Goal: Task Accomplishment & Management: Complete application form

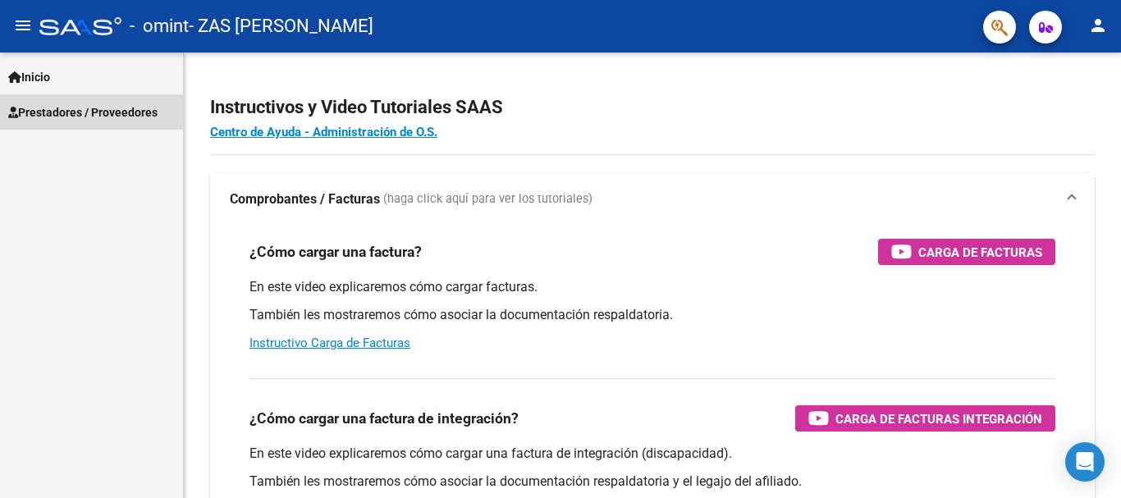
click at [126, 111] on span "Prestadores / Proveedores" at bounding box center [82, 112] width 149 height 18
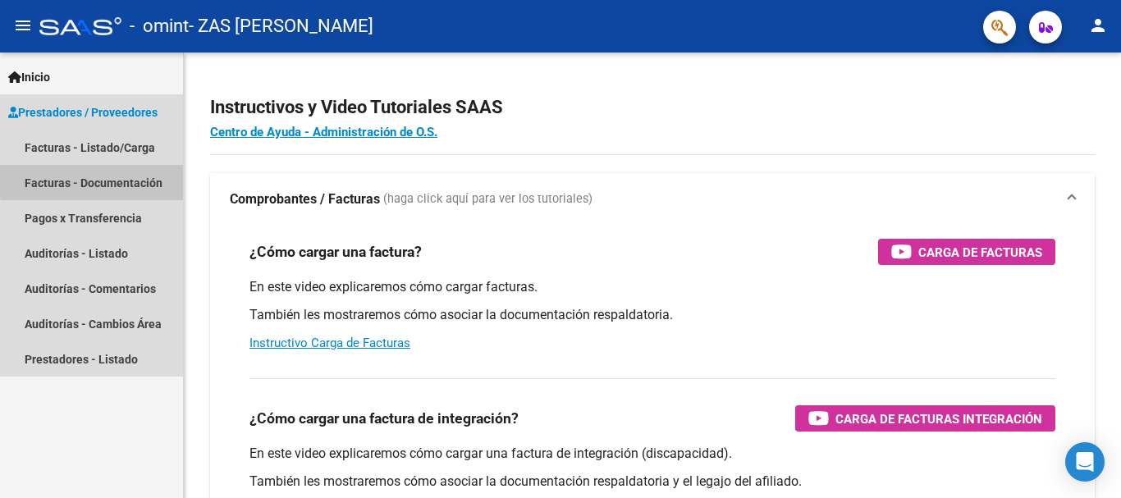
click at [137, 182] on link "Facturas - Documentación" at bounding box center [91, 182] width 183 height 35
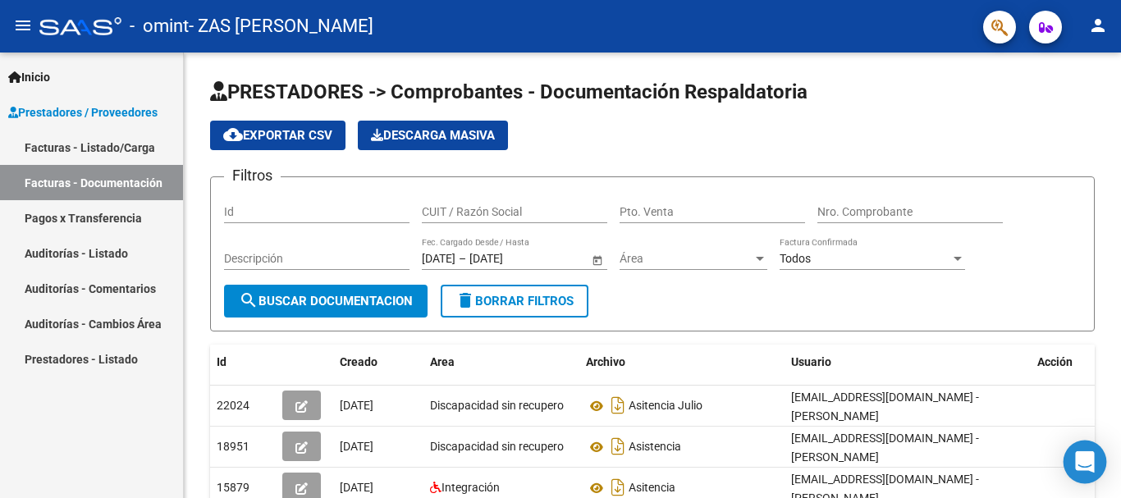
click at [1106, 479] on body "menu - omint - ZAS [PERSON_NAME] person Inicio Instructivos Contacto OS Prestad…" at bounding box center [560, 249] width 1121 height 498
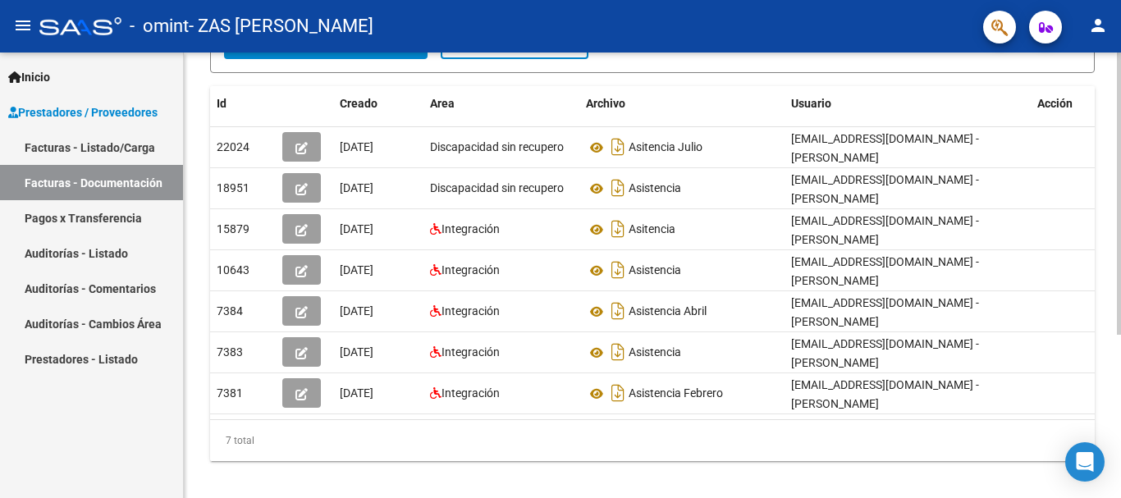
click at [1120, 359] on div at bounding box center [1119, 276] width 4 height 446
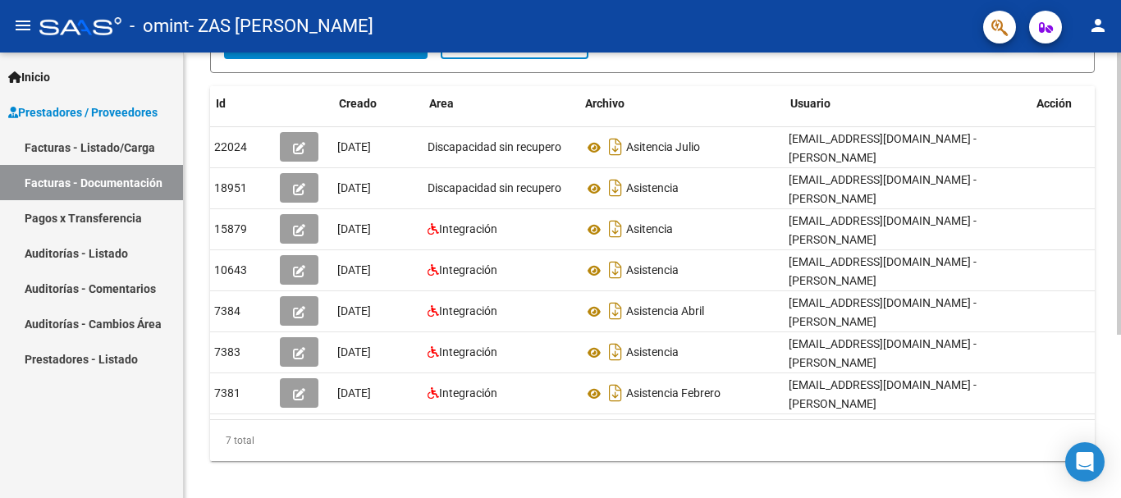
scroll to position [0, 0]
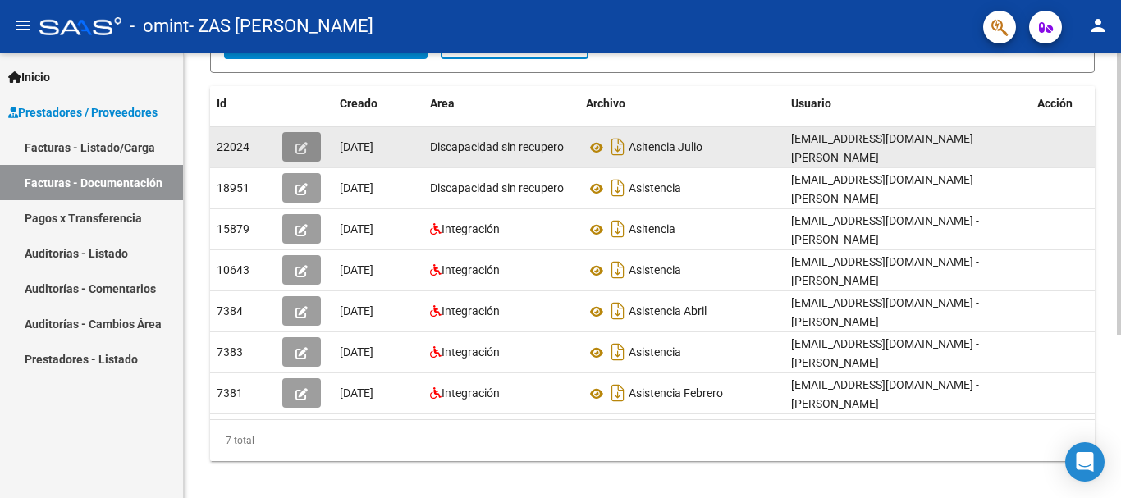
click at [305, 158] on button "button" at bounding box center [301, 147] width 39 height 30
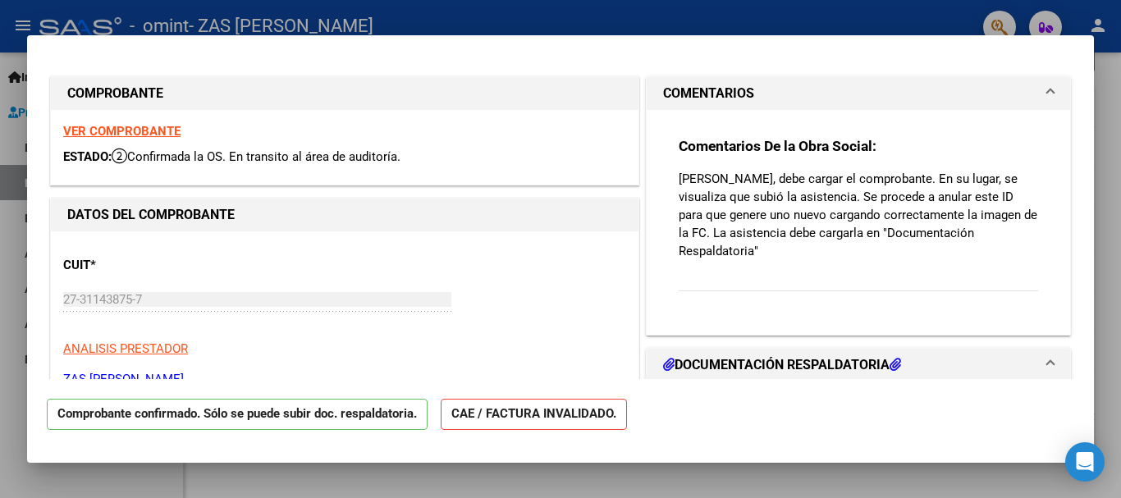
click at [1111, 299] on div at bounding box center [560, 249] width 1121 height 498
type input "$ 0,00"
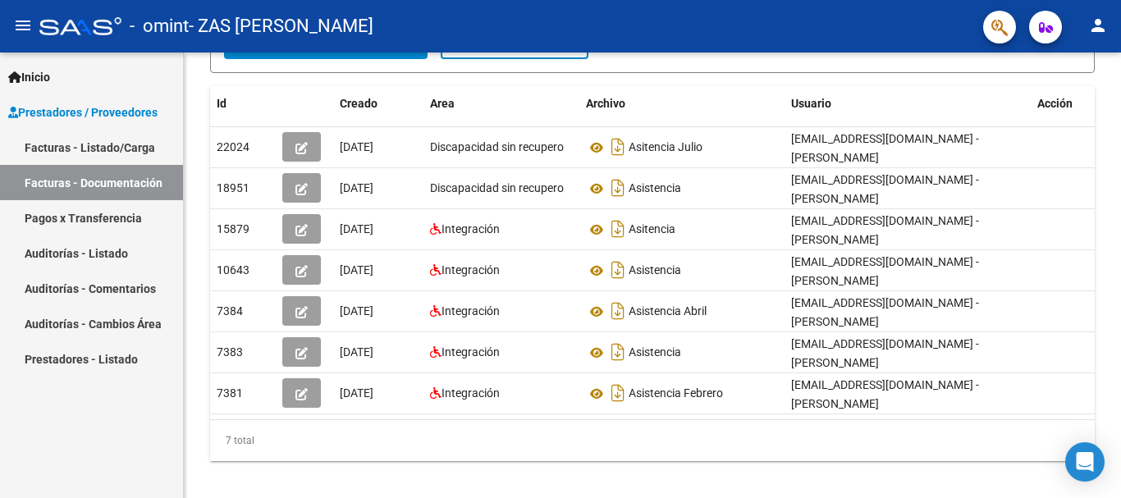
scroll to position [259, 0]
click at [1116, 73] on div "PRESTADORES -> Comprobantes - Documentación Respaldatoria cloud_download Export…" at bounding box center [652, 154] width 937 height 720
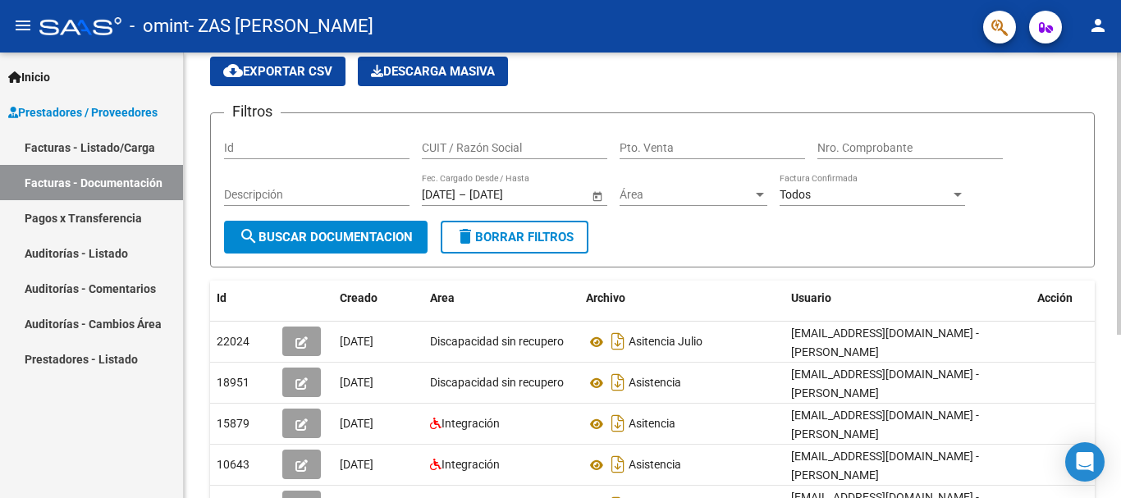
scroll to position [62, 0]
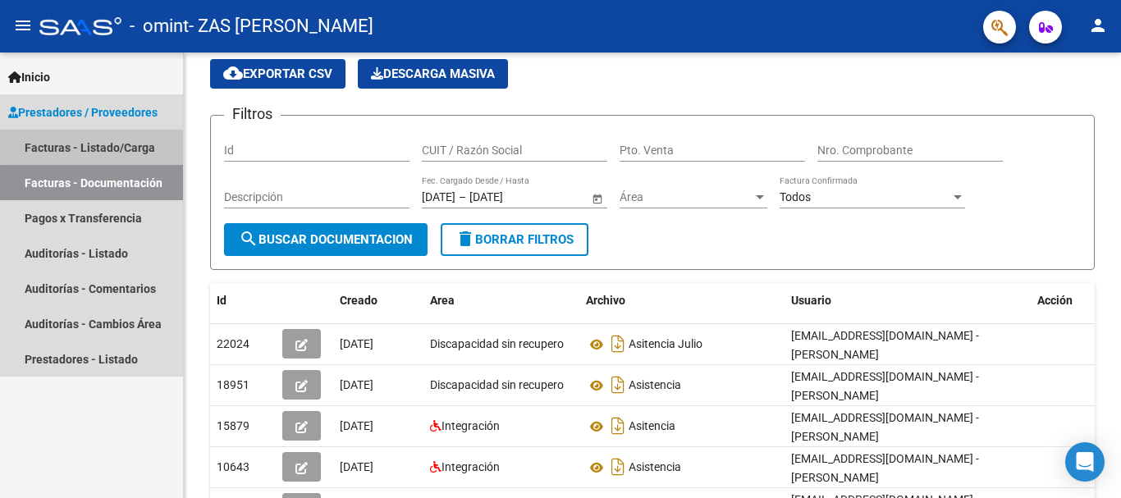
click at [111, 144] on link "Facturas - Listado/Carga" at bounding box center [91, 147] width 183 height 35
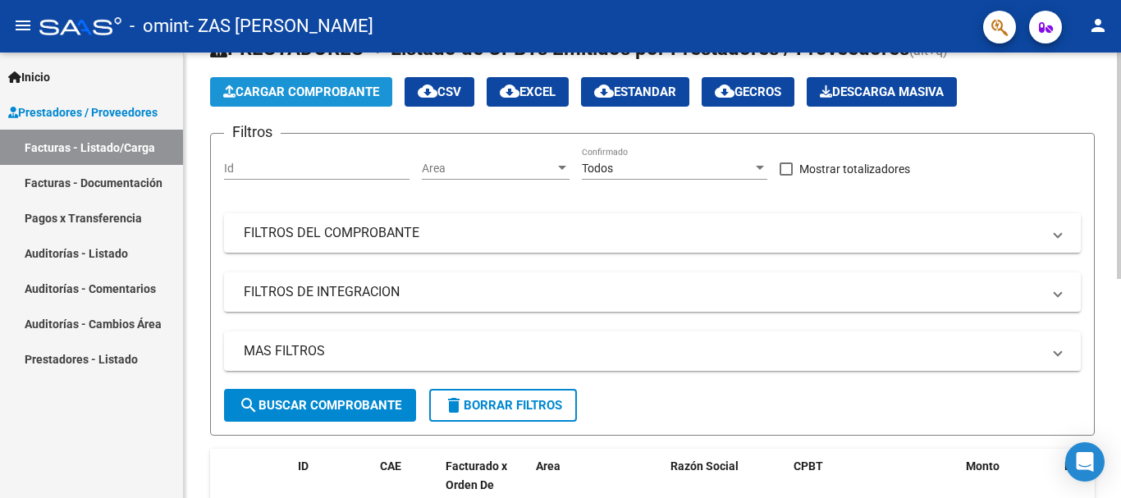
click at [245, 87] on span "Cargar Comprobante" at bounding box center [301, 92] width 156 height 15
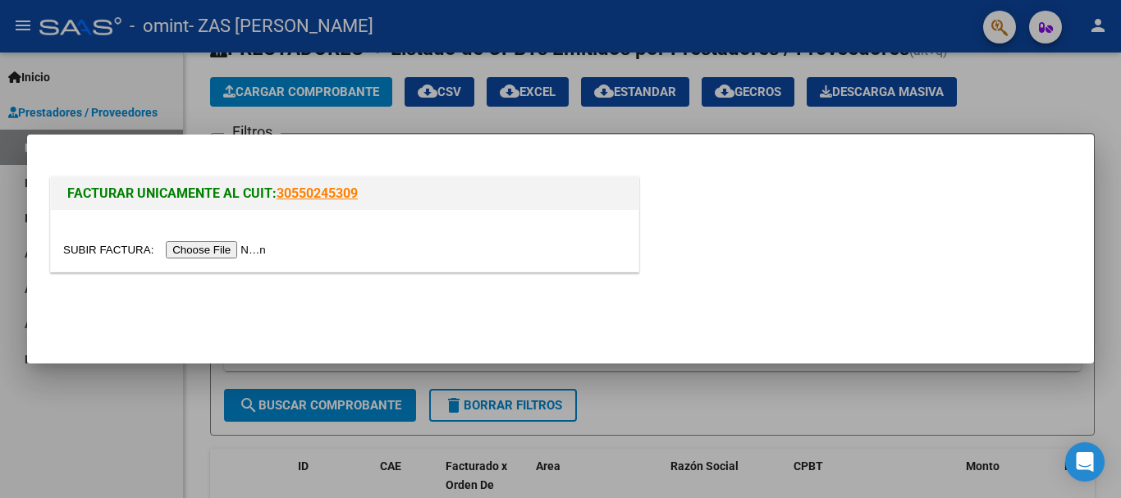
click at [114, 252] on input "file" at bounding box center [167, 249] width 208 height 17
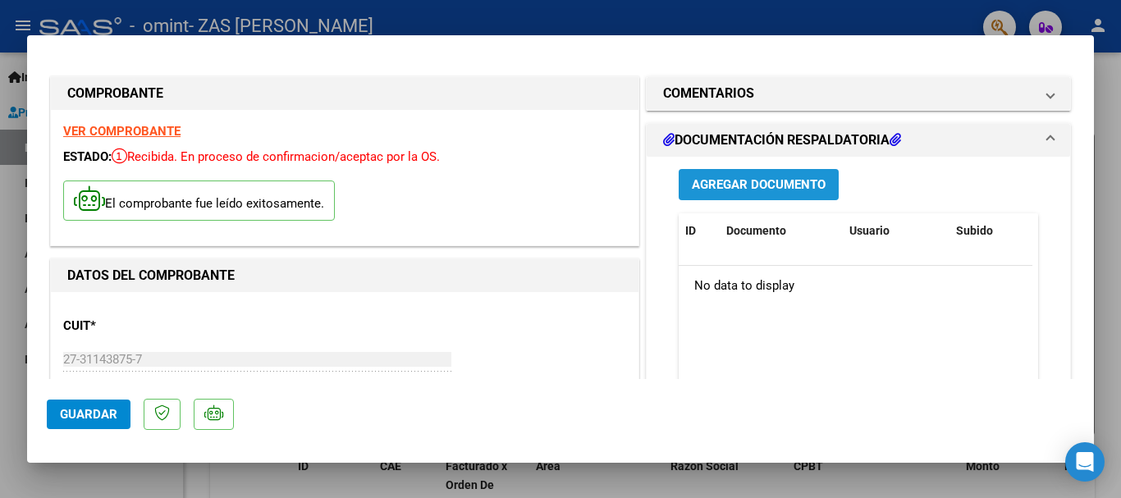
click at [768, 195] on button "Agregar Documento" at bounding box center [759, 184] width 160 height 30
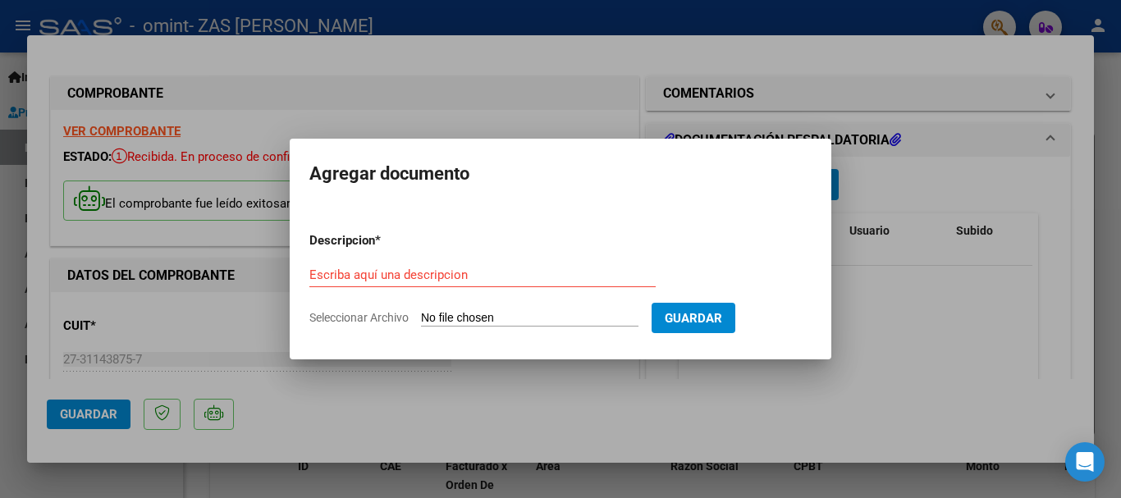
click at [840, 312] on div at bounding box center [560, 249] width 1121 height 498
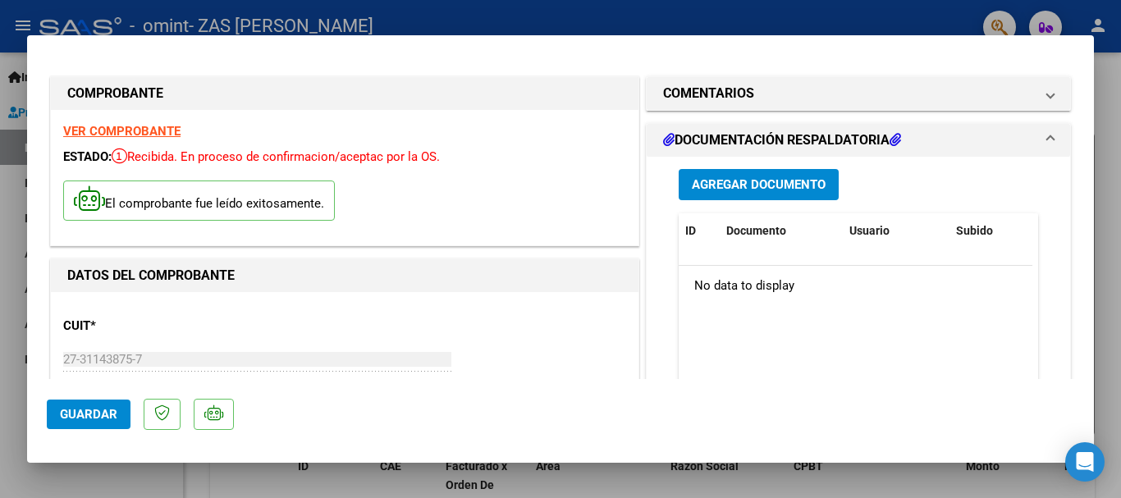
click at [927, 134] on mat-panel-title "DOCUMENTACIÓN RESPALDATORIA" at bounding box center [848, 140] width 371 height 20
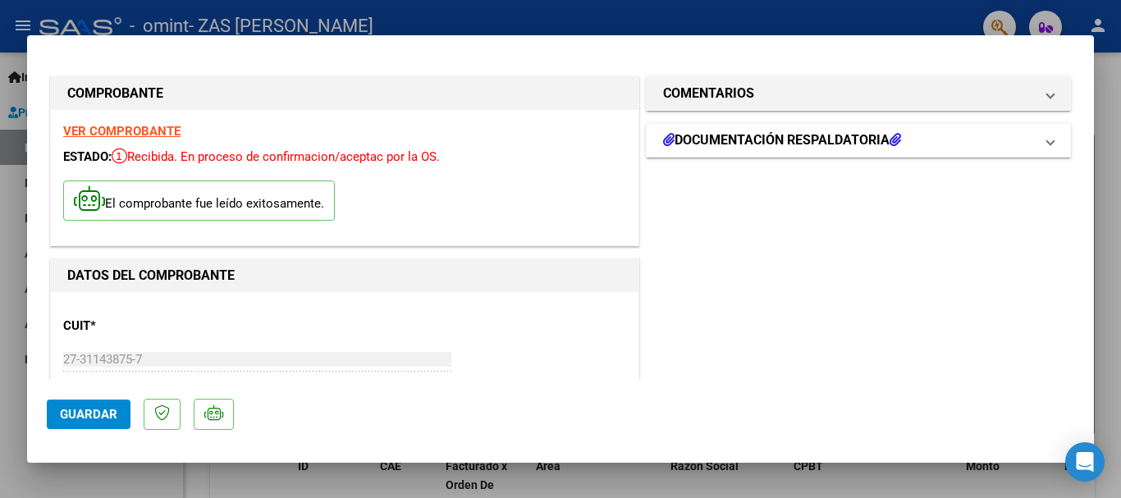
click at [927, 134] on mat-panel-title "DOCUMENTACIÓN RESPALDATORIA" at bounding box center [848, 140] width 371 height 20
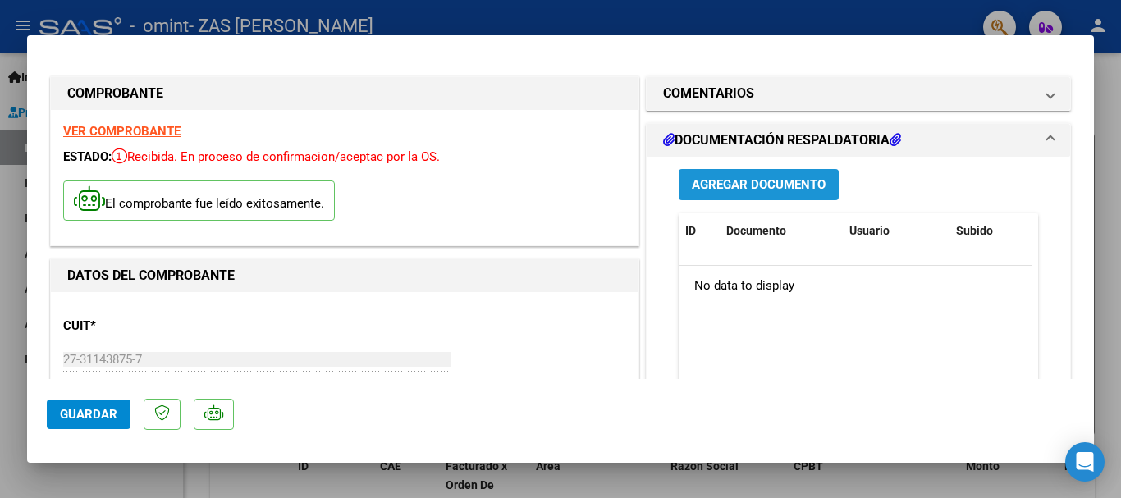
click at [764, 186] on span "Agregar Documento" at bounding box center [759, 185] width 134 height 15
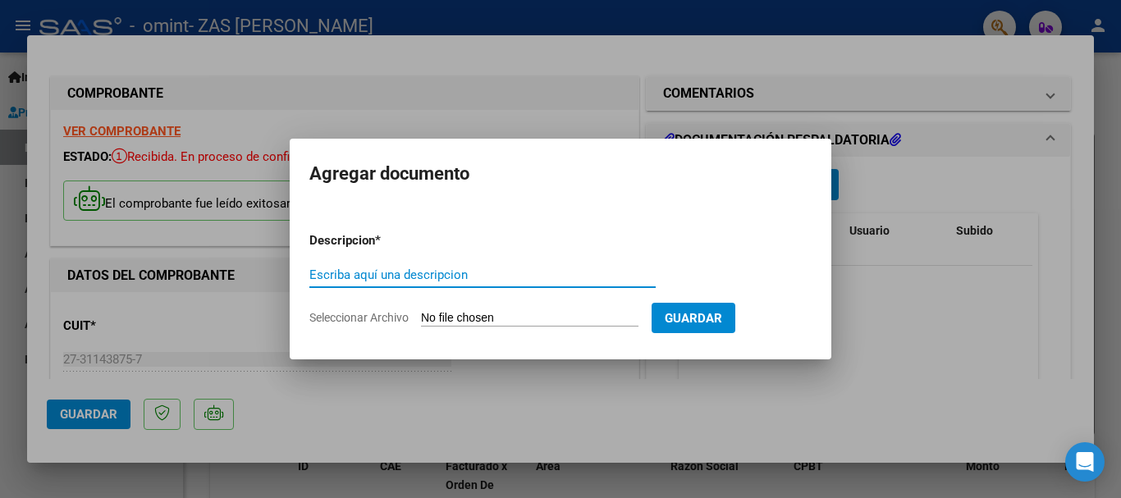
click at [615, 275] on input "Escriba aquí una descripcion" at bounding box center [482, 275] width 346 height 15
type input "ASISTENCIA"
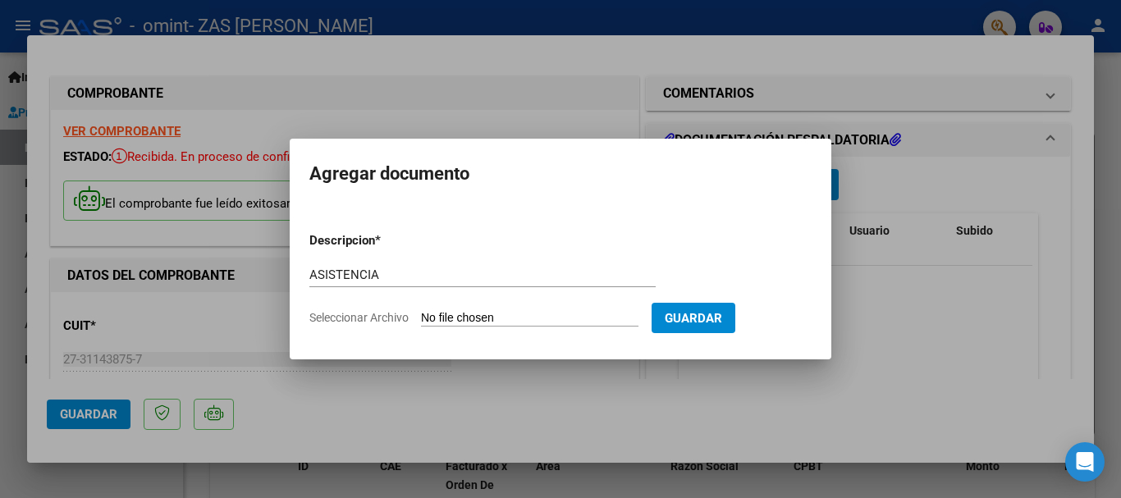
click at [391, 311] on span "Seleccionar Archivo" at bounding box center [358, 317] width 99 height 13
click at [421, 311] on input "Seleccionar Archivo" at bounding box center [529, 319] width 217 height 16
type input "C:\fakepath\asistencia [PERSON_NAME].pdf"
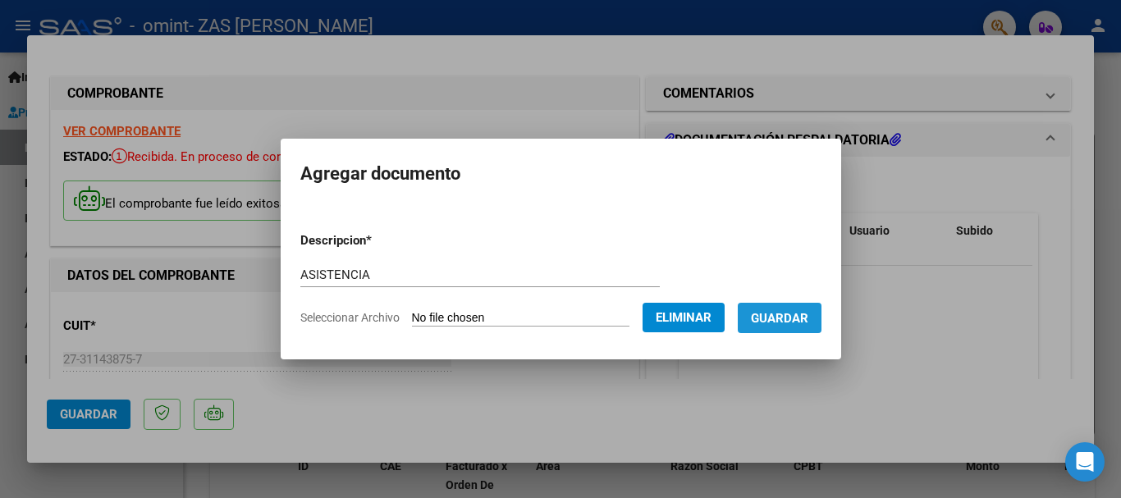
click at [764, 329] on button "Guardar" at bounding box center [780, 318] width 84 height 30
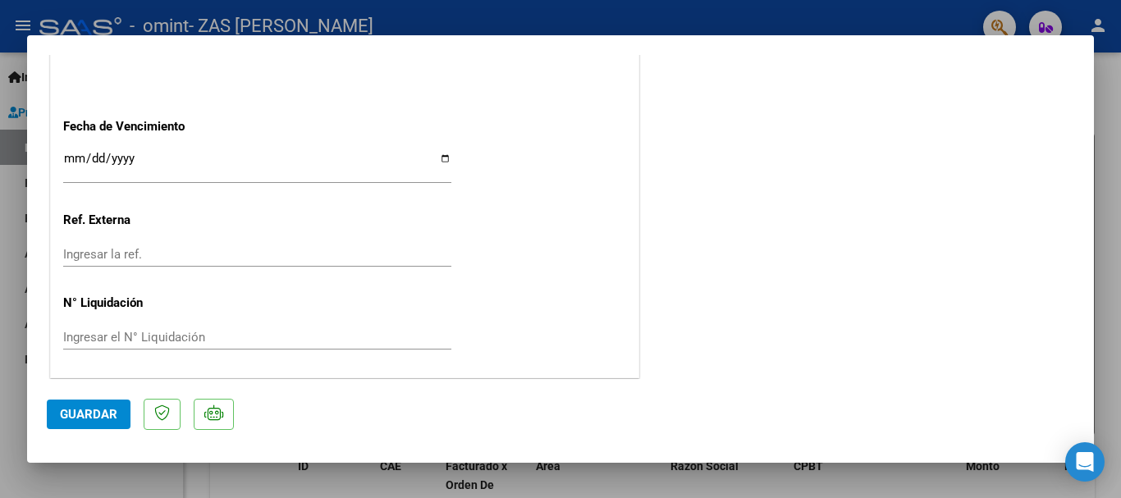
scroll to position [987, 0]
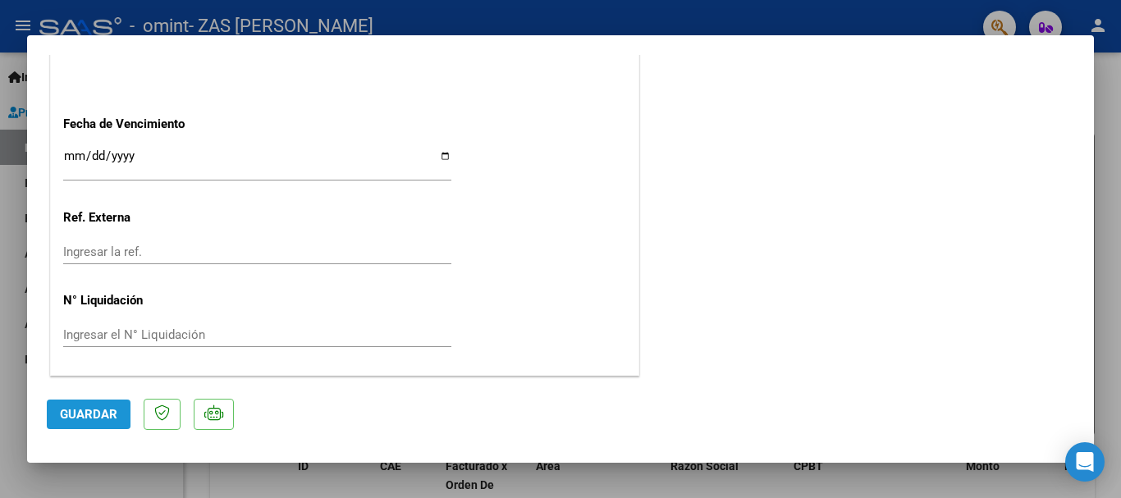
click at [66, 408] on span "Guardar" at bounding box center [88, 414] width 57 height 15
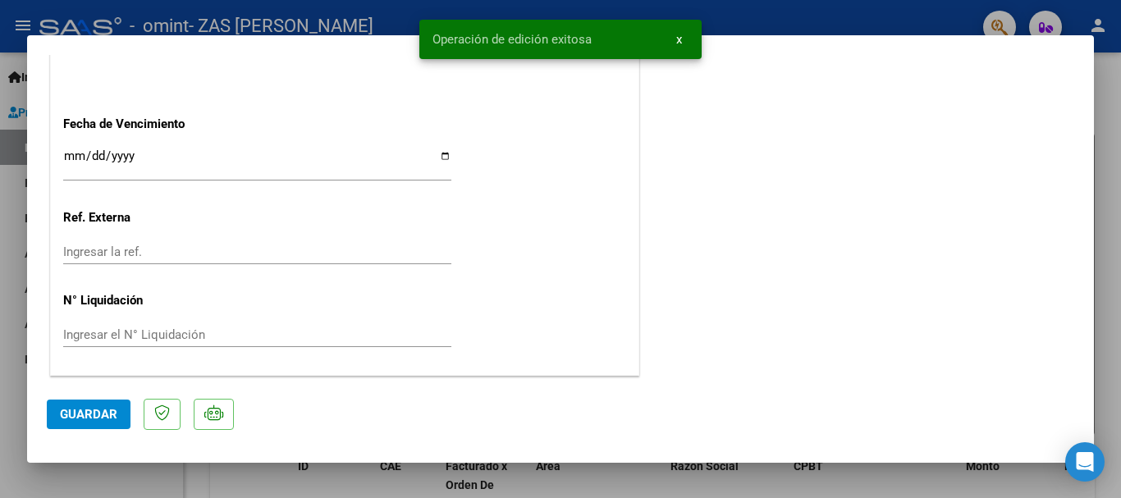
click at [1115, 59] on div at bounding box center [560, 249] width 1121 height 498
type input "$ 0,00"
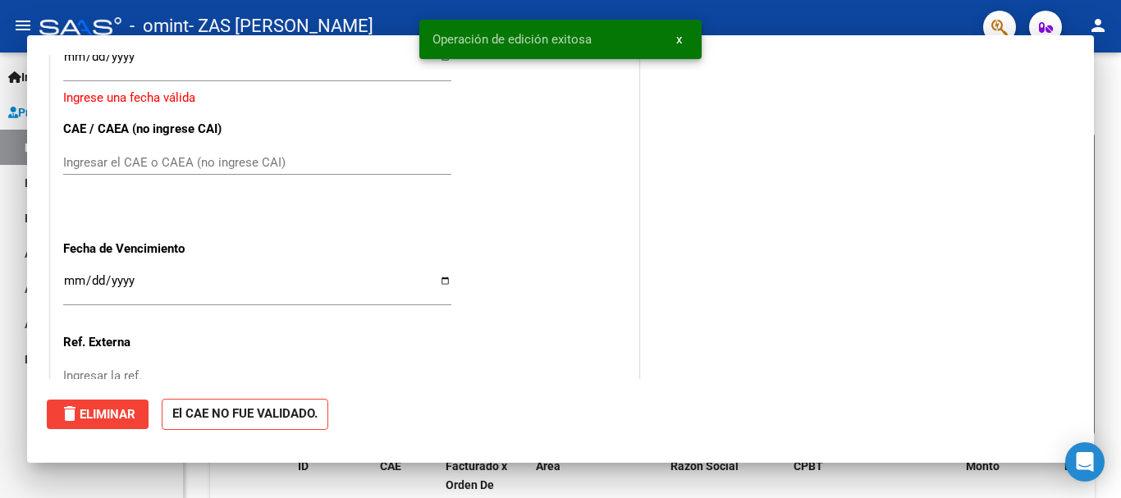
scroll to position [937, 0]
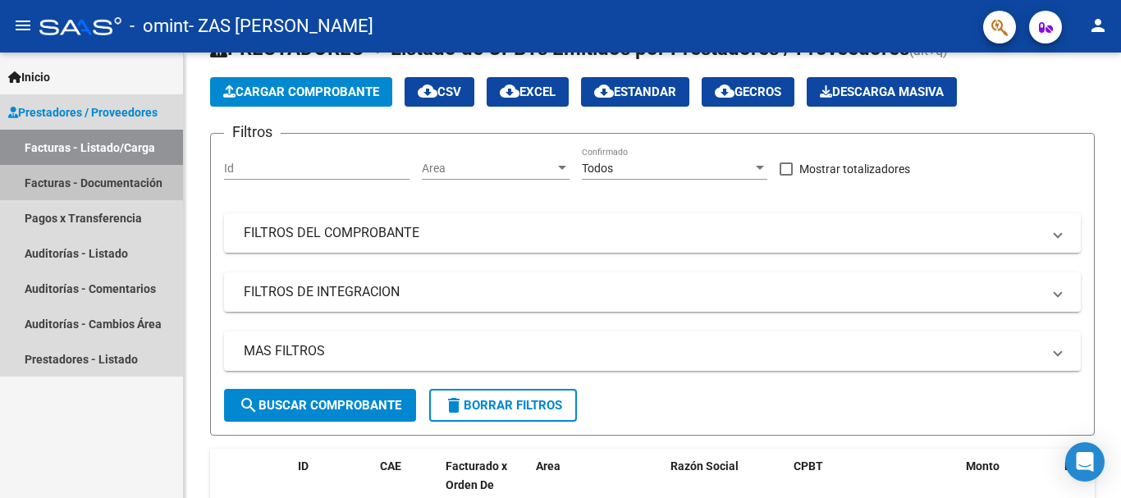
click at [116, 178] on link "Facturas - Documentación" at bounding box center [91, 182] width 183 height 35
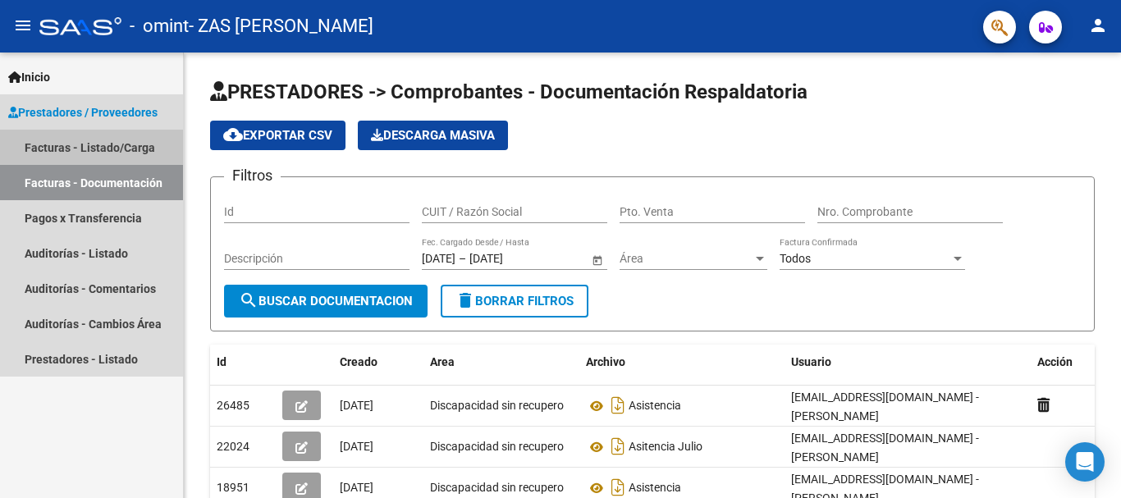
click at [114, 149] on link "Facturas - Listado/Carga" at bounding box center [91, 147] width 183 height 35
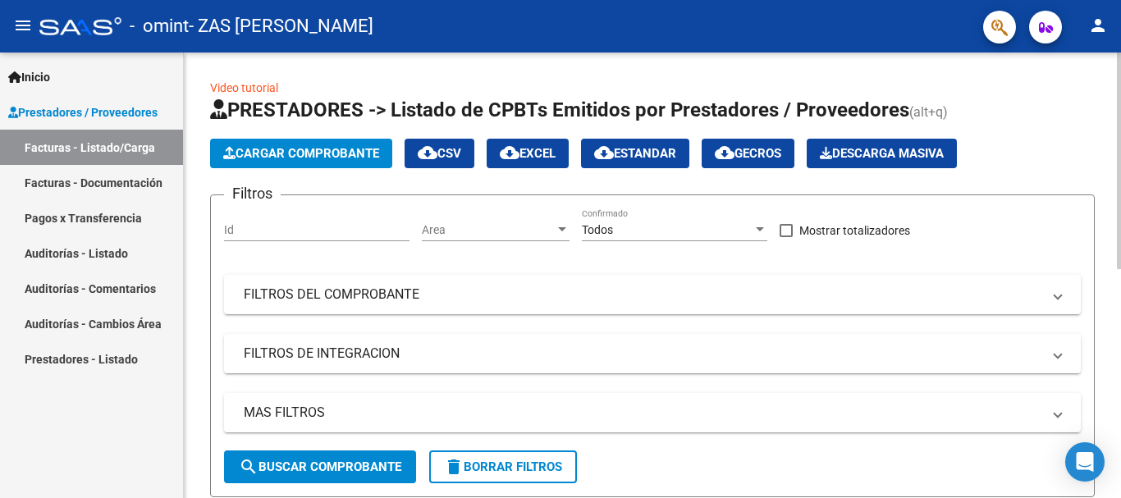
scroll to position [446, 0]
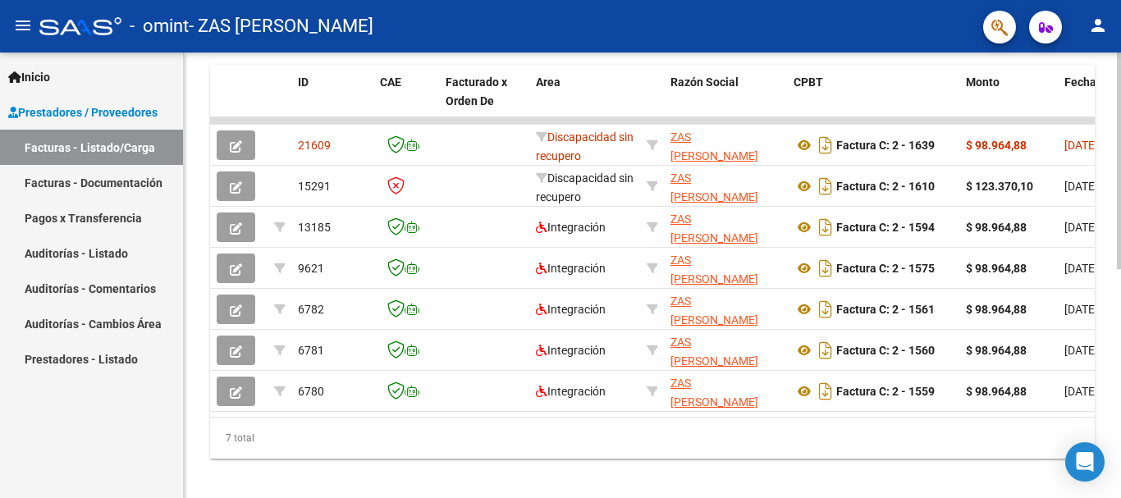
click at [1117, 481] on div at bounding box center [1119, 276] width 4 height 446
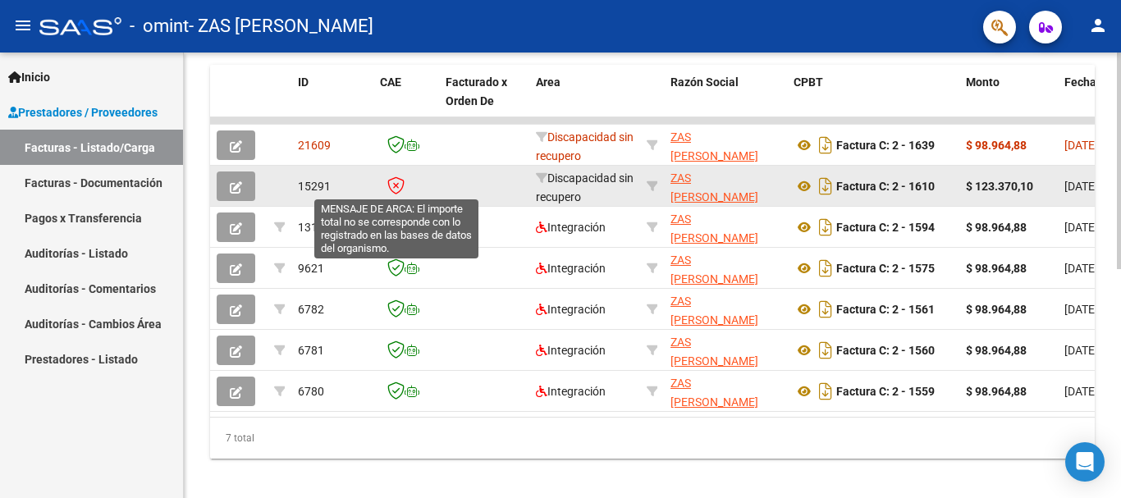
click at [396, 185] on icon at bounding box center [395, 185] width 17 height 18
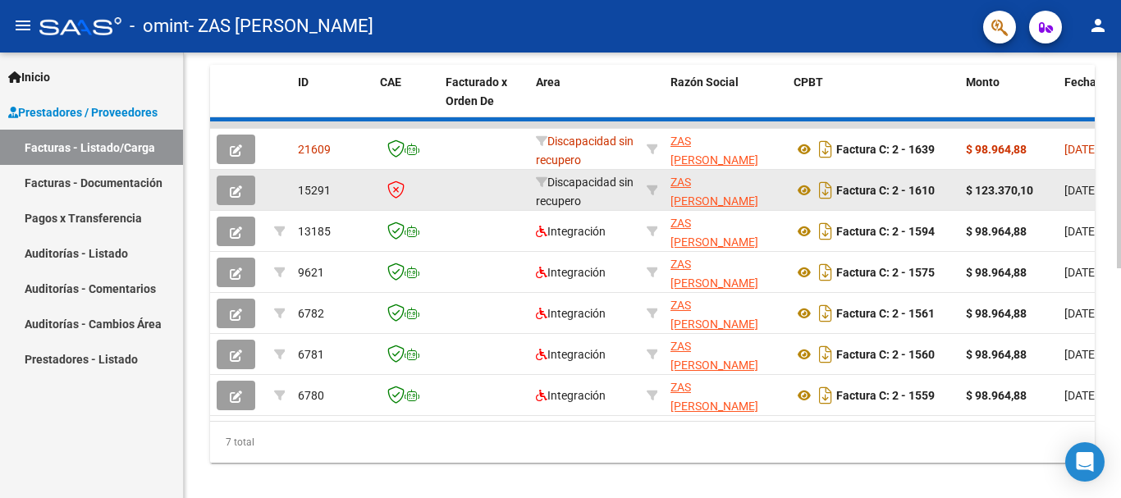
scroll to position [226, 0]
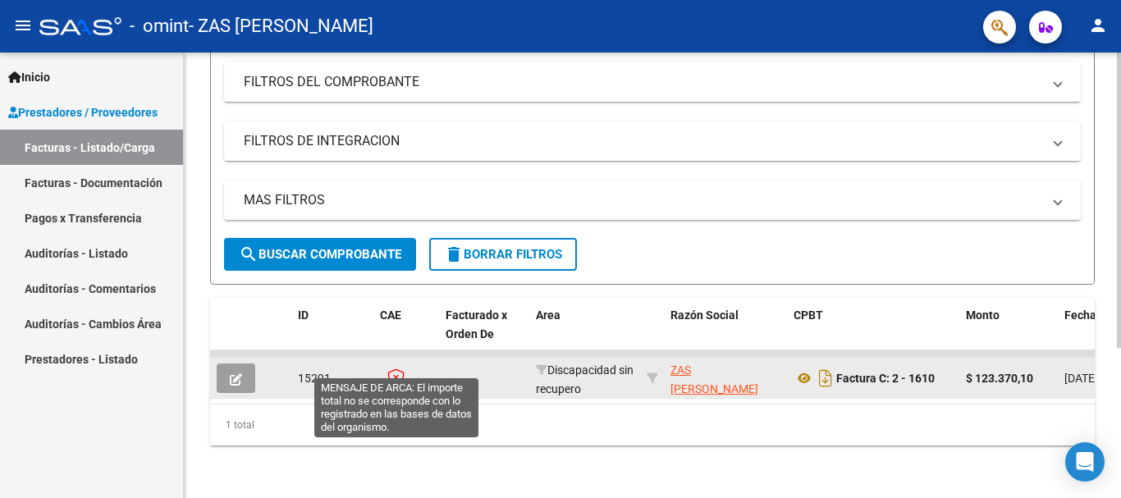
click at [401, 369] on icon at bounding box center [395, 378] width 17 height 18
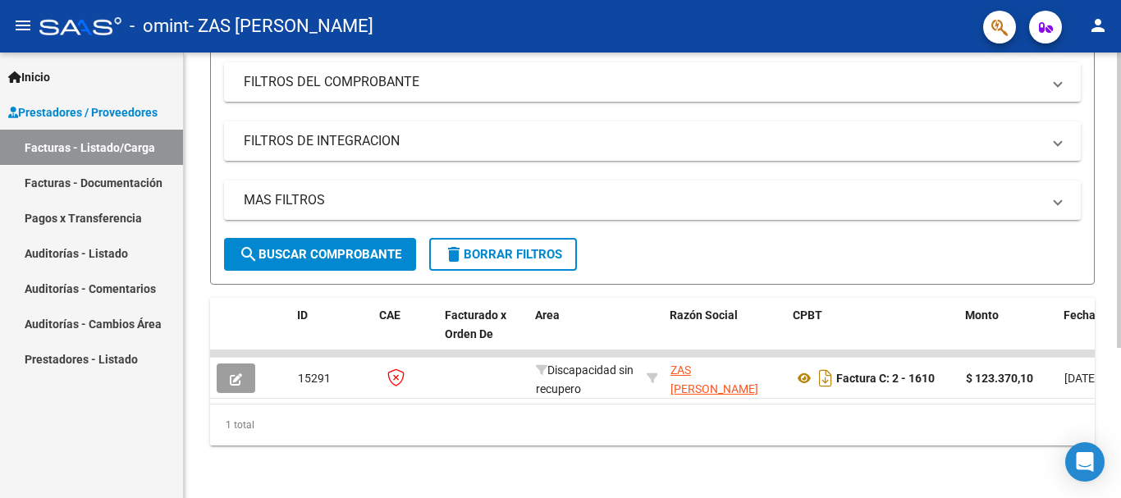
scroll to position [0, 33]
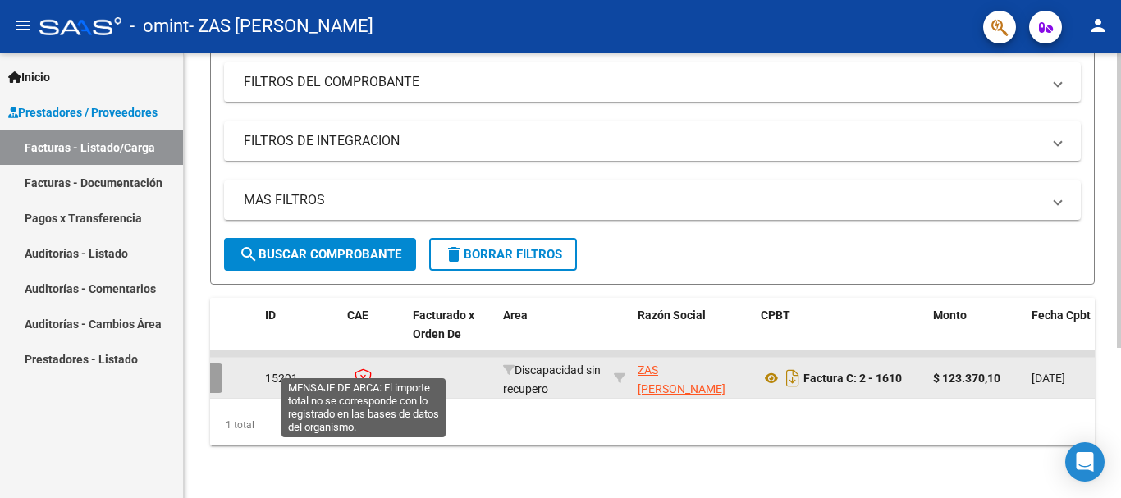
click at [365, 369] on icon at bounding box center [363, 378] width 17 height 18
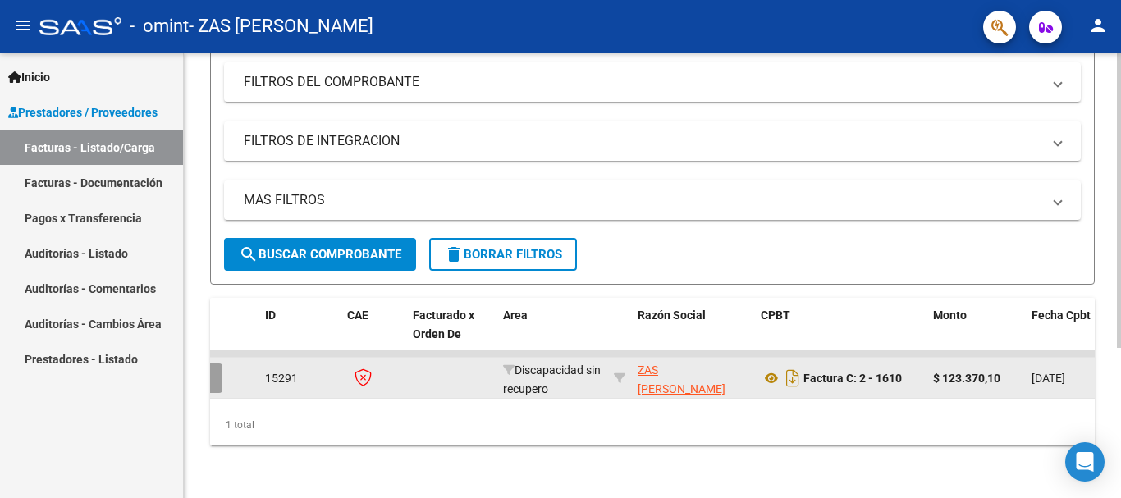
click at [365, 369] on icon at bounding box center [363, 378] width 17 height 18
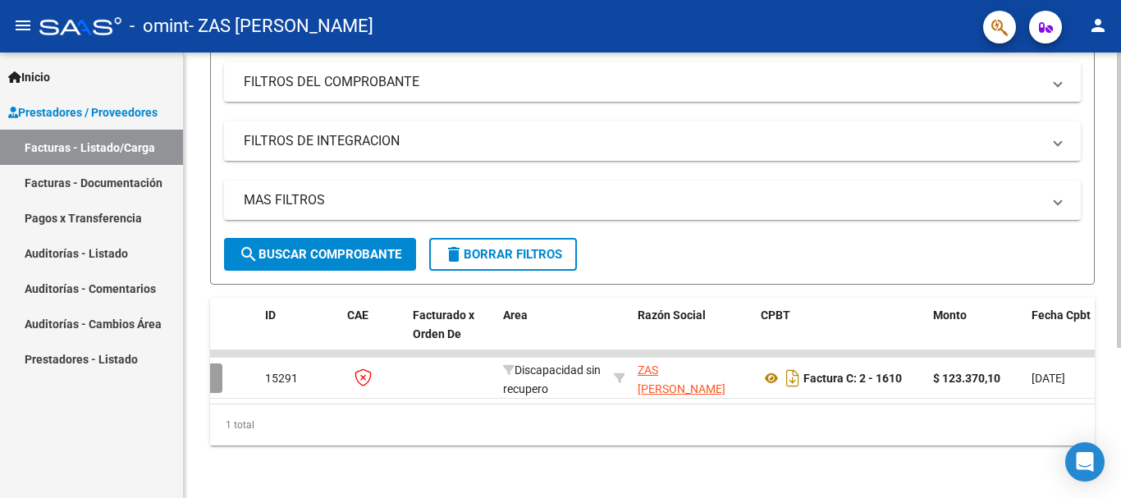
click at [282, 390] on datatable-body "15291 Discapacidad sin recupero ZAS [PERSON_NAME] 27311438757 Factura C: 2 - 16…" at bounding box center [652, 376] width 885 height 53
drag, startPoint x: 327, startPoint y: 422, endPoint x: 302, endPoint y: 397, distance: 35.4
click at [302, 397] on div "ID CAE Facturado x Orden De Area Razón Social CPBT Monto Fecha Cpbt Días desde …" at bounding box center [652, 372] width 885 height 148
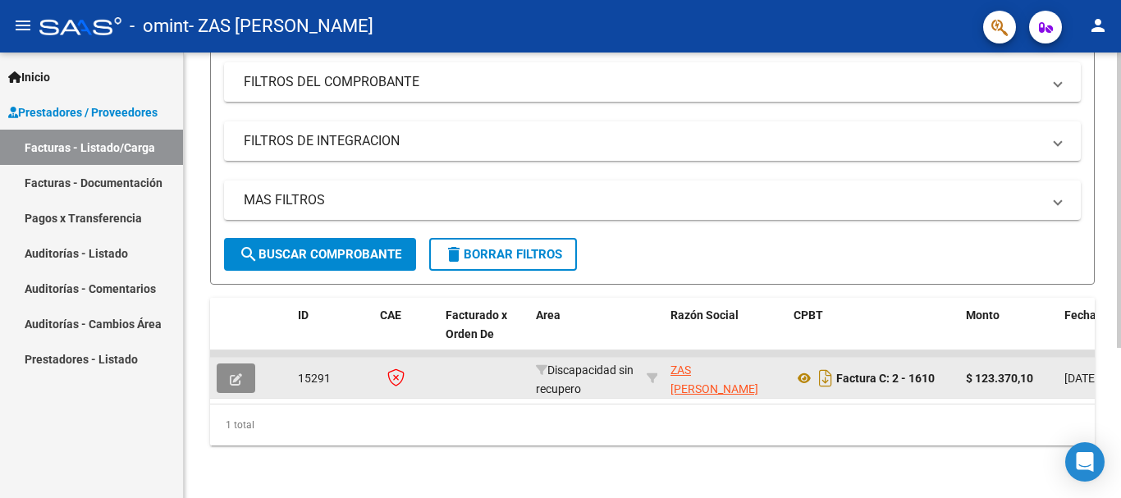
click at [236, 373] on button "button" at bounding box center [236, 379] width 39 height 30
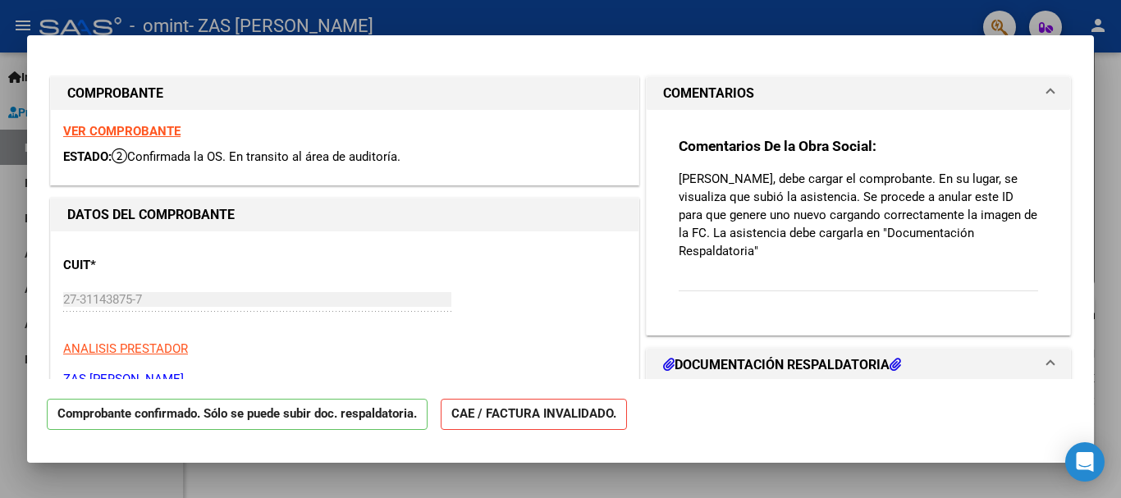
click at [625, 388] on mat-dialog-actions "Comprobante confirmado. Sólo se puede subir doc. respaldatoria. CAE / FACTURA I…" at bounding box center [561, 411] width 1028 height 65
click at [629, 387] on mat-dialog-actions "Comprobante confirmado. Sólo se puede subir doc. respaldatoria. CAE / FACTURA I…" at bounding box center [561, 411] width 1028 height 65
click at [630, 381] on mat-dialog-actions "Comprobante confirmado. Sólo se puede subir doc. respaldatoria. CAE / FACTURA I…" at bounding box center [561, 411] width 1028 height 65
click at [703, 349] on mat-expansion-panel-header "DOCUMENTACIÓN RESPALDATORIA" at bounding box center [858, 365] width 423 height 33
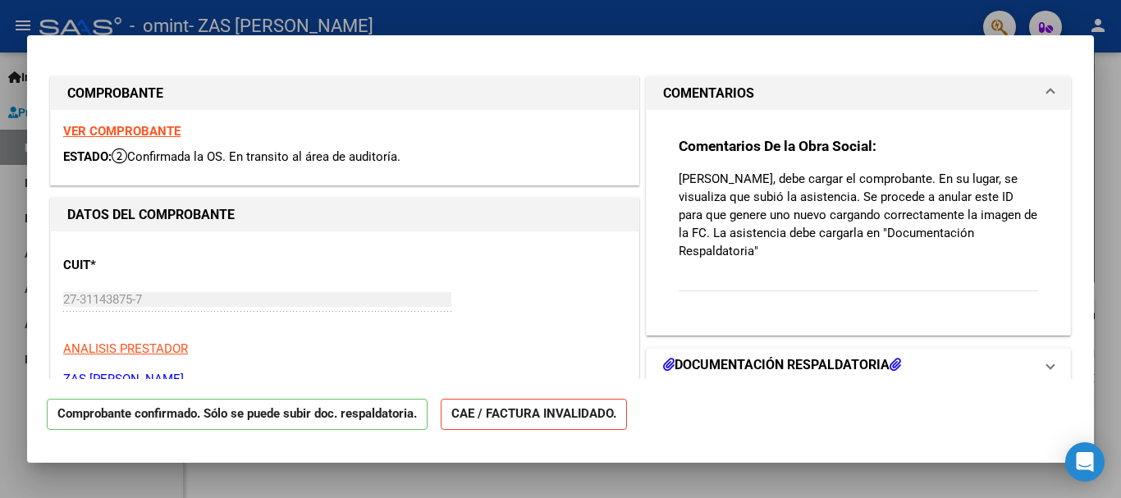
click at [703, 355] on h1 "DOCUMENTACIÓN RESPALDATORIA" at bounding box center [782, 365] width 238 height 20
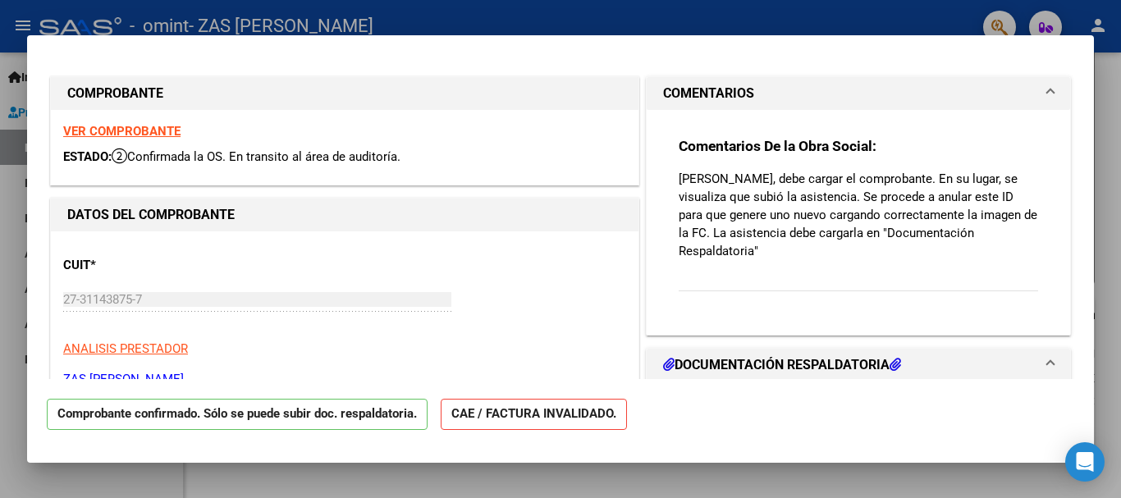
click at [902, 355] on mat-panel-title "DOCUMENTACIÓN RESPALDATORIA" at bounding box center [848, 365] width 371 height 20
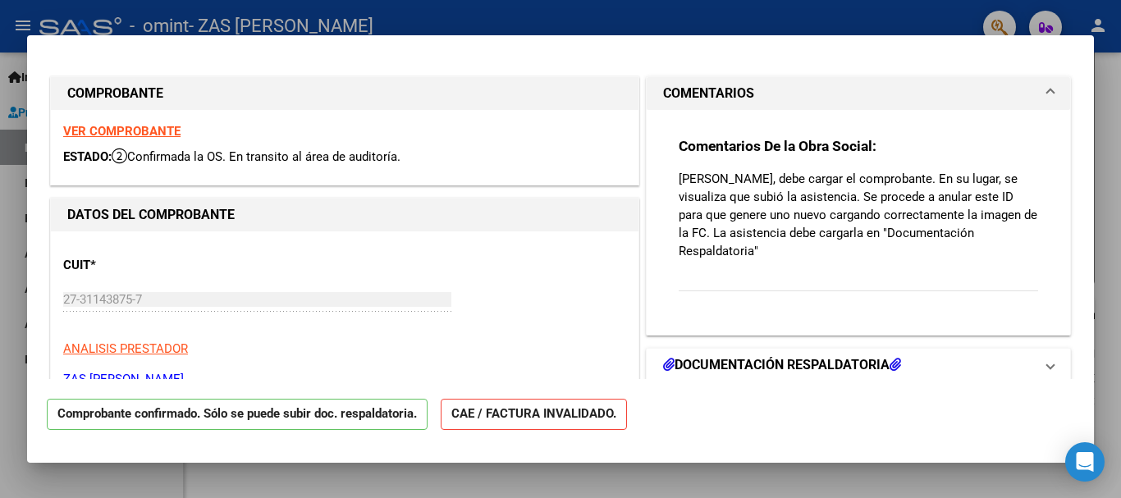
click at [894, 358] on icon at bounding box center [895, 364] width 11 height 13
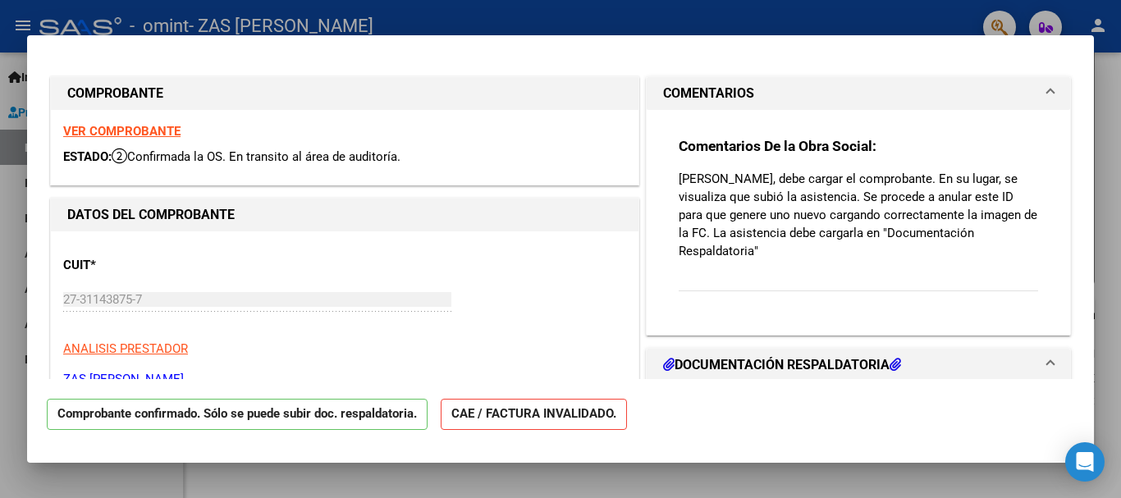
click at [824, 355] on h1 "DOCUMENTACIÓN RESPALDATORIA" at bounding box center [782, 365] width 238 height 20
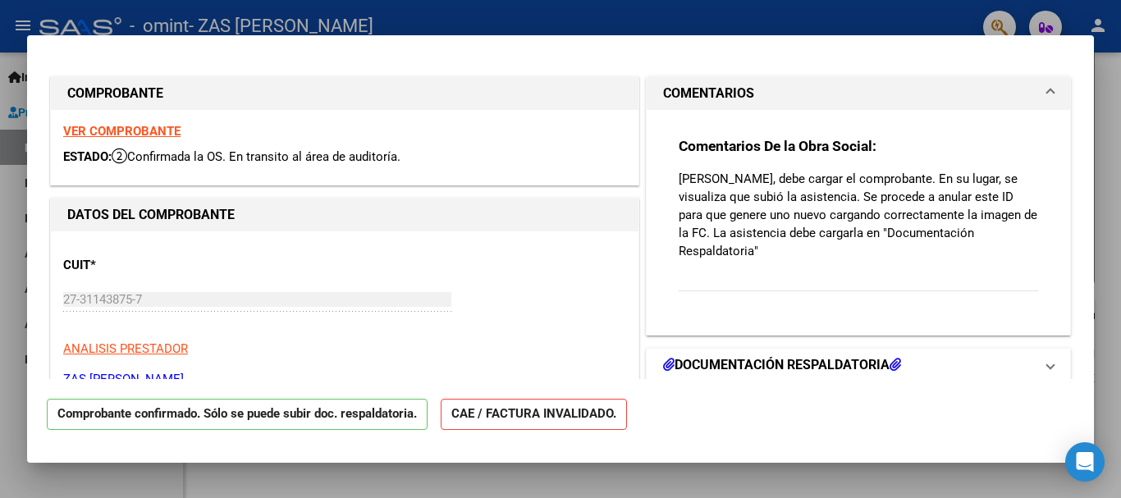
click at [824, 355] on h1 "DOCUMENTACIÓN RESPALDATORIA" at bounding box center [782, 365] width 238 height 20
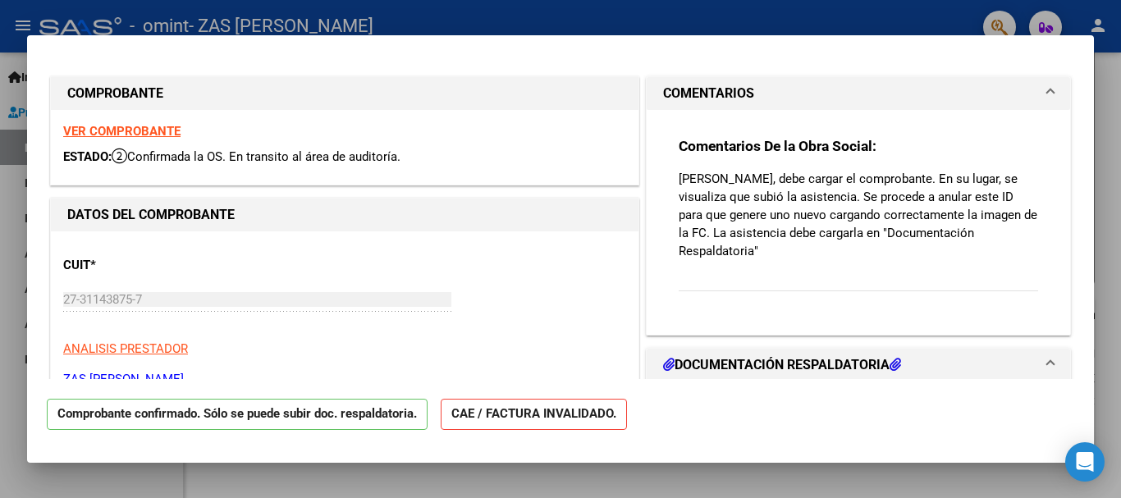
click at [664, 358] on icon at bounding box center [668, 364] width 11 height 13
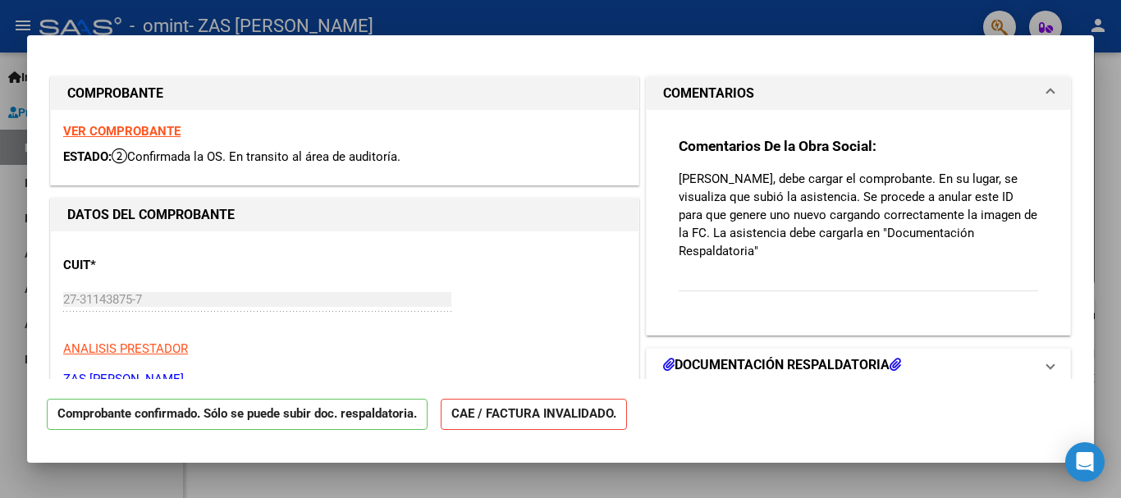
click at [664, 358] on icon at bounding box center [668, 364] width 11 height 13
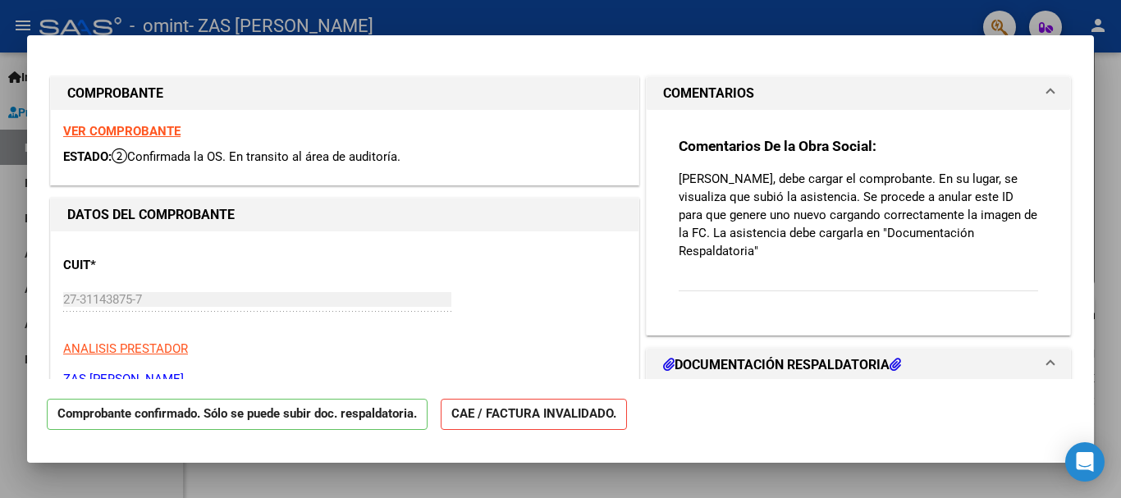
click at [899, 358] on icon at bounding box center [895, 364] width 11 height 13
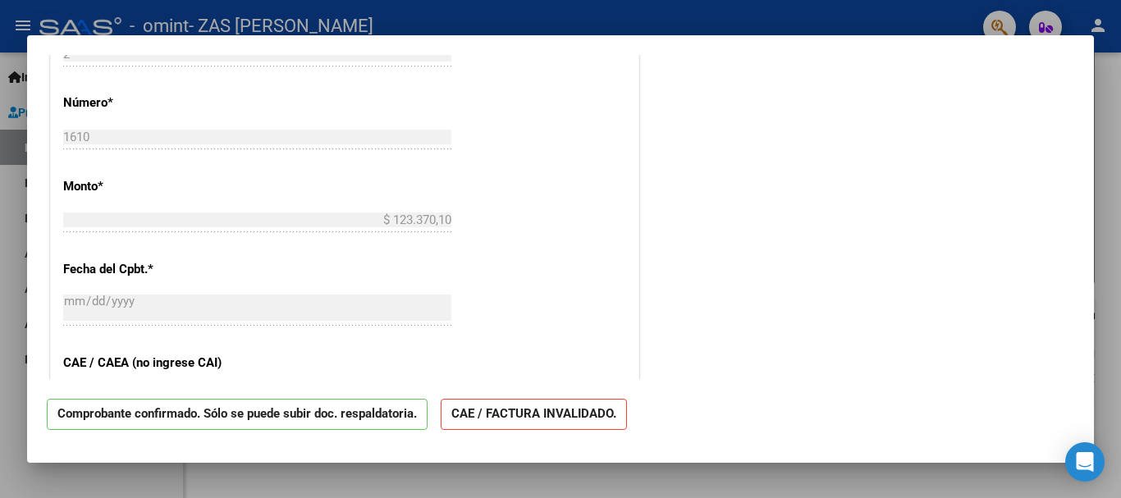
scroll to position [591, 0]
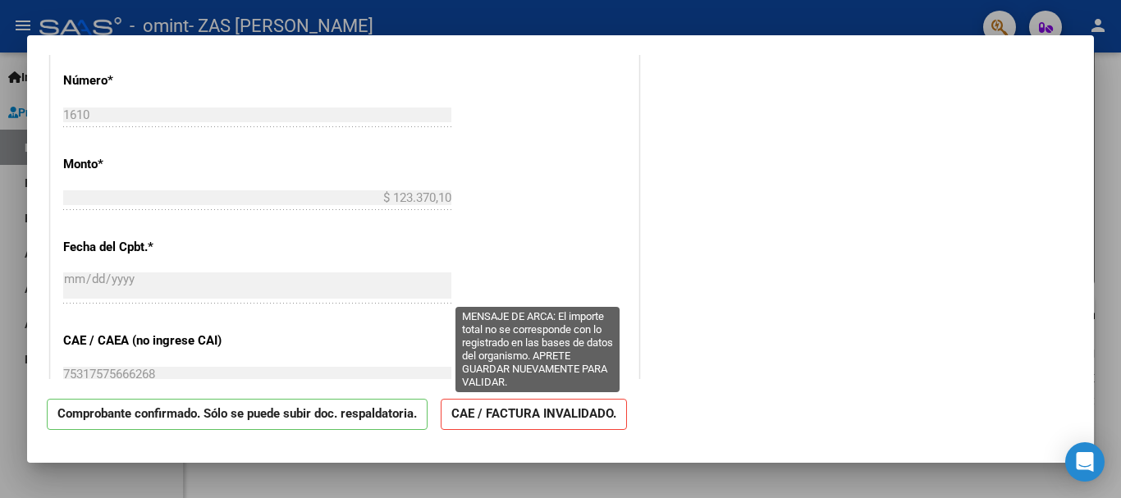
click at [533, 419] on strong "CAE / FACTURA INVALIDADO." at bounding box center [534, 415] width 186 height 32
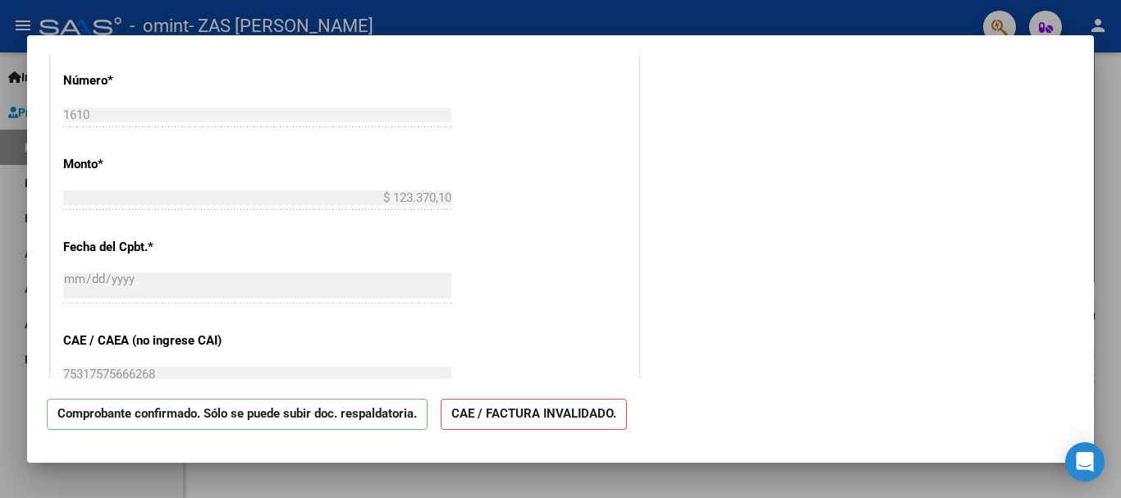
click at [533, 419] on strong "CAE / FACTURA INVALIDADO." at bounding box center [534, 415] width 186 height 32
click at [379, 420] on p "Comprobante confirmado. Sólo se puede subir doc. respaldatoria." at bounding box center [237, 415] width 381 height 32
click at [1096, 58] on div at bounding box center [560, 249] width 1121 height 498
type input "$ 0,00"
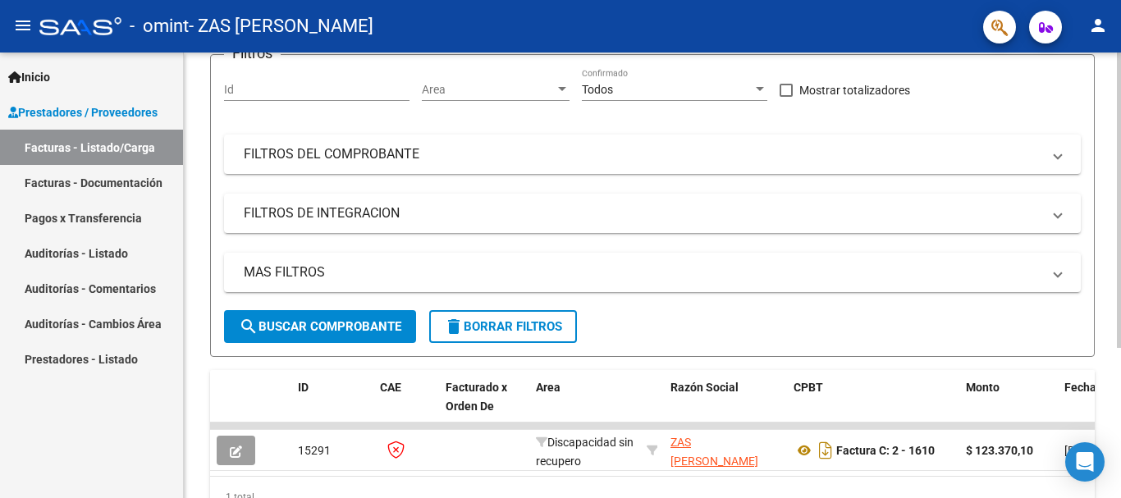
scroll to position [23, 0]
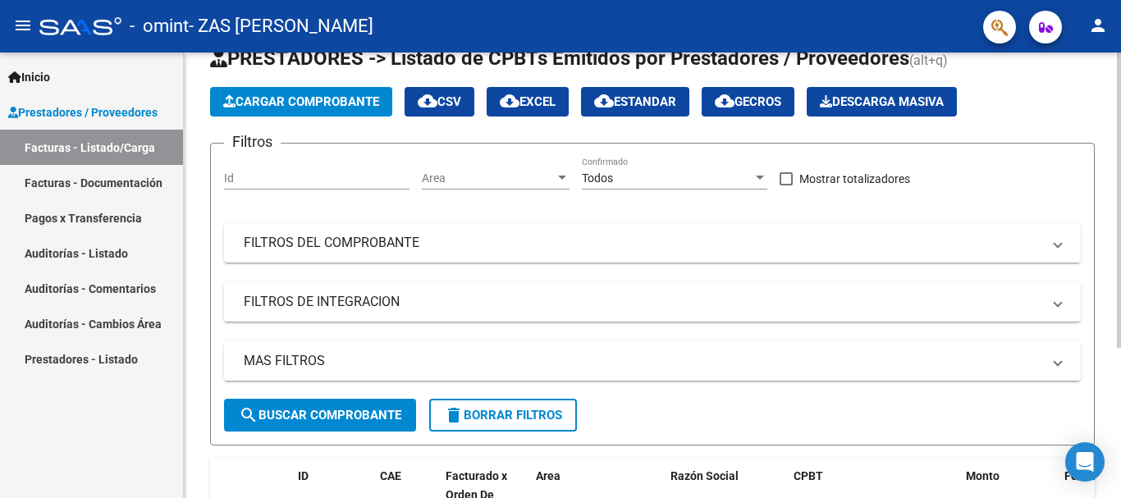
click at [1096, 58] on div "Video tutorial PRESTADORES -> Listado de CPBTs Emitidos por Prestadores / Prove…" at bounding box center [652, 330] width 937 height 658
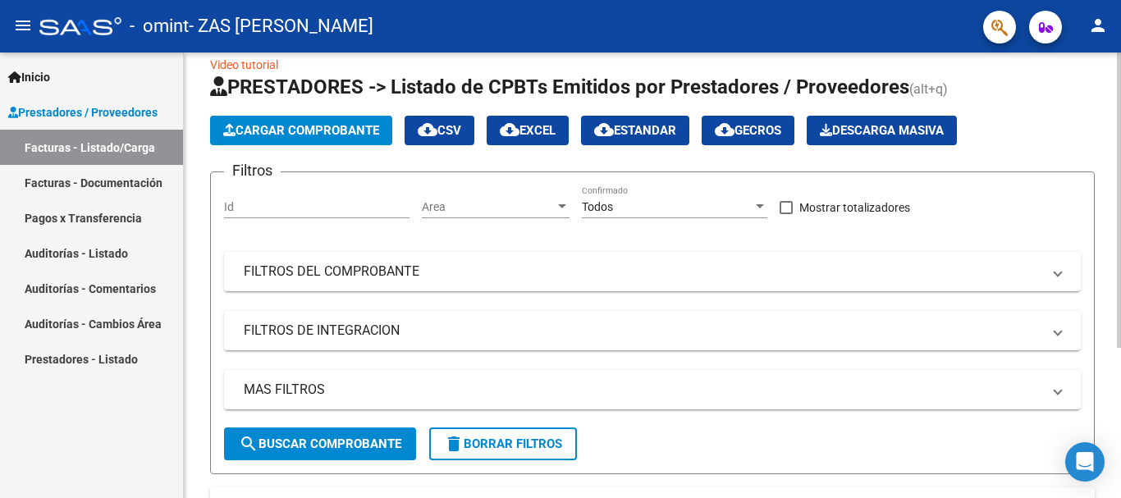
scroll to position [0, 0]
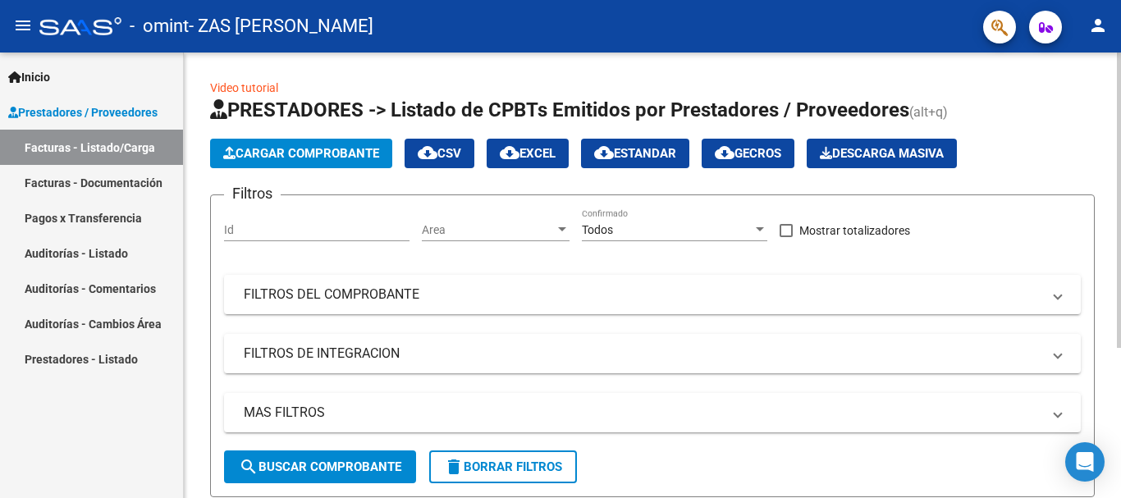
click at [1096, 58] on div "Video tutorial PRESTADORES -> Listado de CPBTs Emitidos por Prestadores / Prove…" at bounding box center [652, 382] width 937 height 658
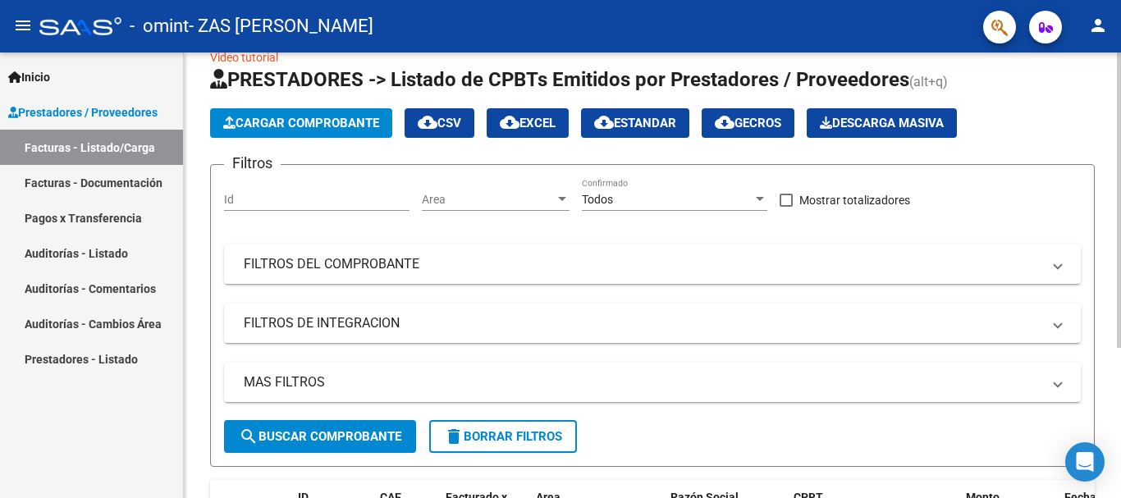
scroll to position [33, 0]
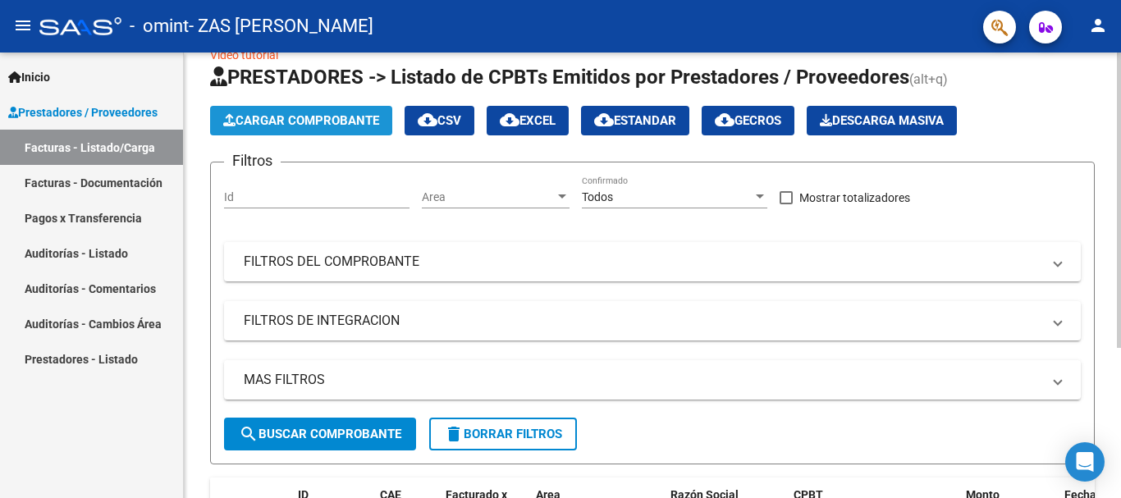
click at [321, 112] on button "Cargar Comprobante" at bounding box center [301, 121] width 182 height 30
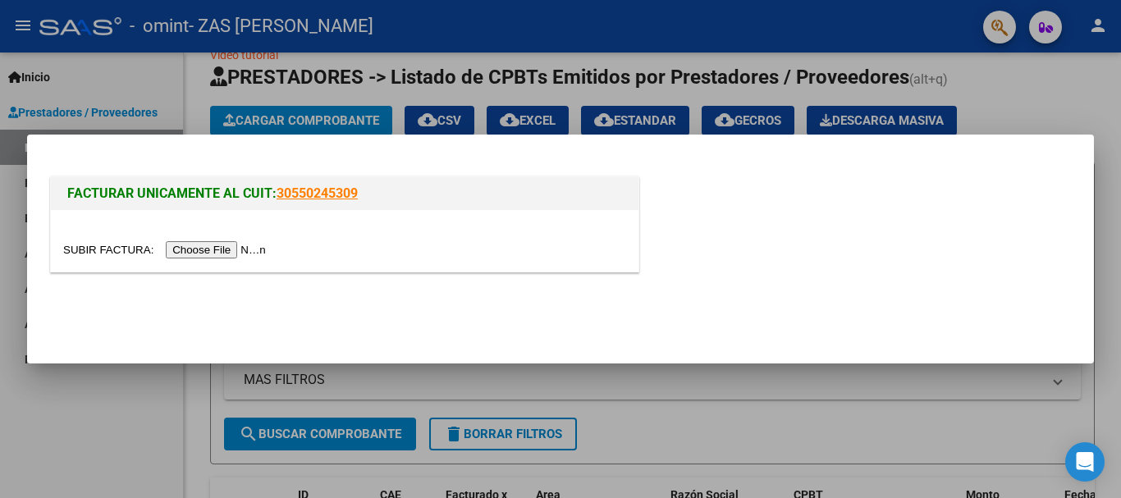
click at [110, 250] on input "file" at bounding box center [167, 249] width 208 height 17
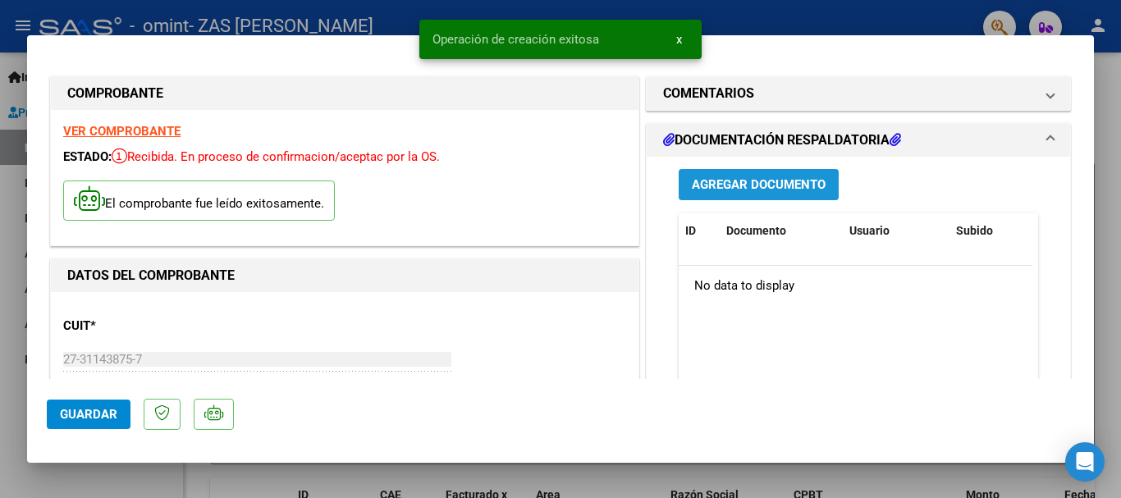
click at [692, 182] on span "Agregar Documento" at bounding box center [759, 185] width 134 height 15
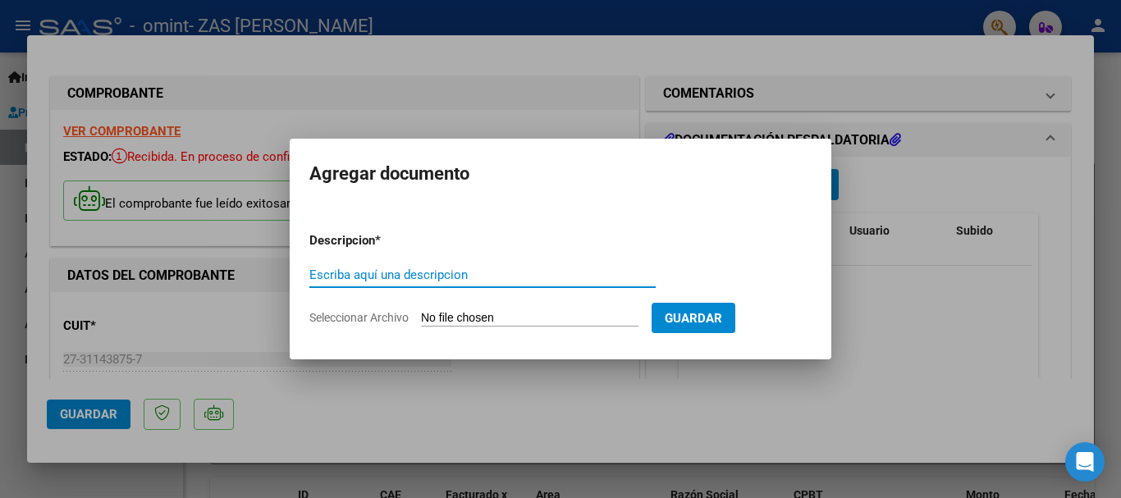
click at [444, 278] on input "Escriba aquí una descripcion" at bounding box center [482, 275] width 346 height 15
type input "ASISTENCIA JULIO"
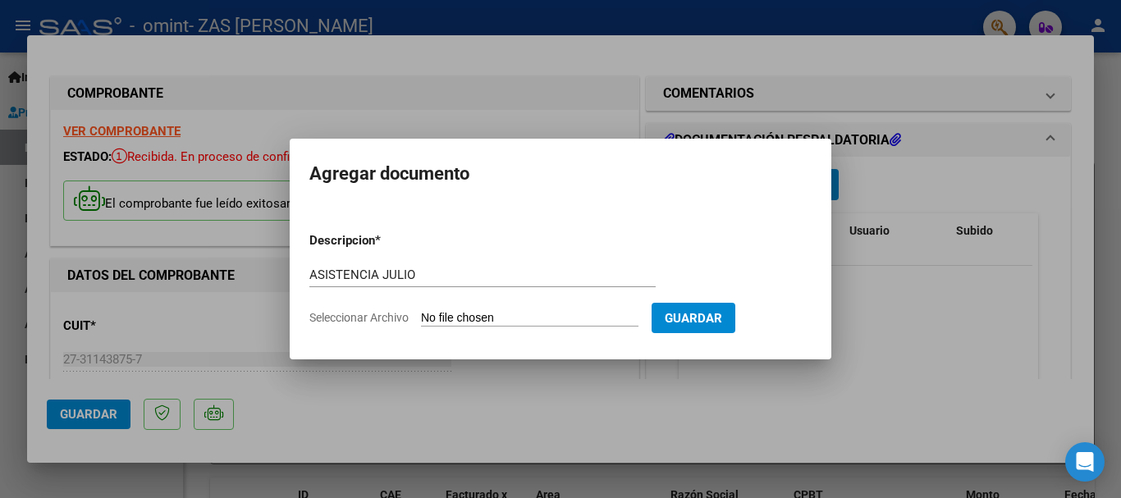
click at [390, 320] on span "Seleccionar Archivo" at bounding box center [358, 317] width 99 height 13
click at [421, 320] on input "Seleccionar Archivo" at bounding box center [529, 319] width 217 height 16
type input "C:\fakepath\FC [PERSON_NAME]pdf"
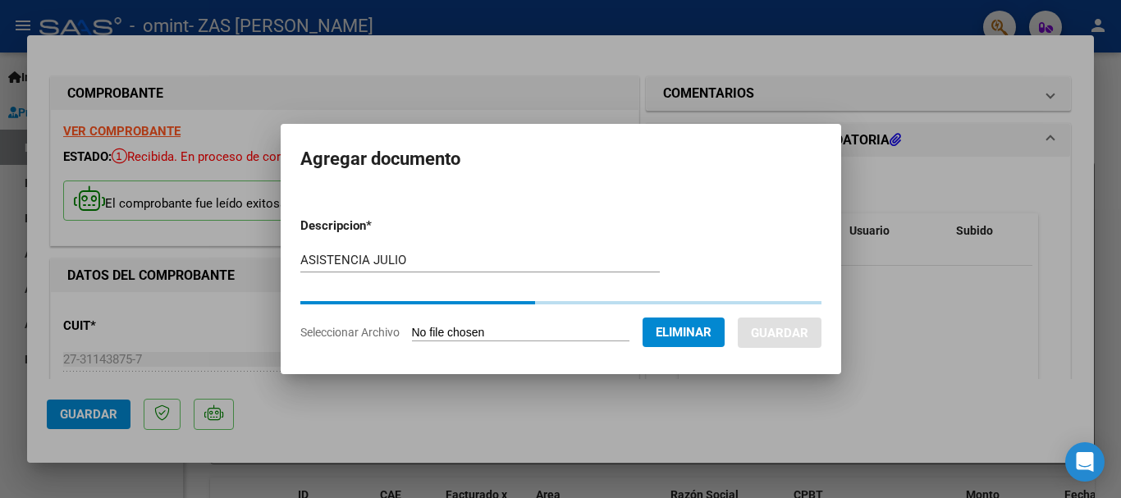
click at [433, 272] on div "ASISTENCIA [PERSON_NAME] aquí una descripcion" at bounding box center [479, 260] width 359 height 25
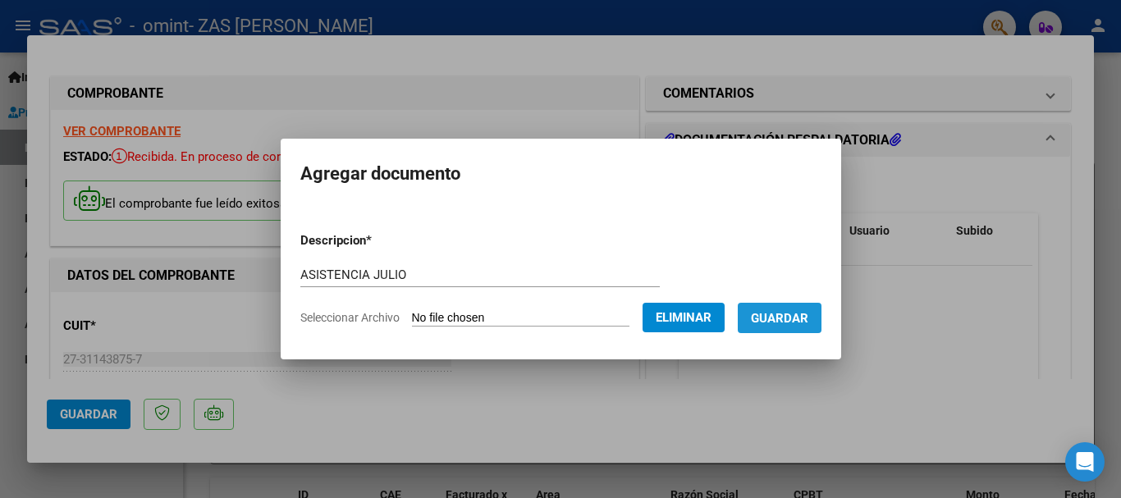
click at [806, 323] on span "Guardar" at bounding box center [779, 318] width 57 height 15
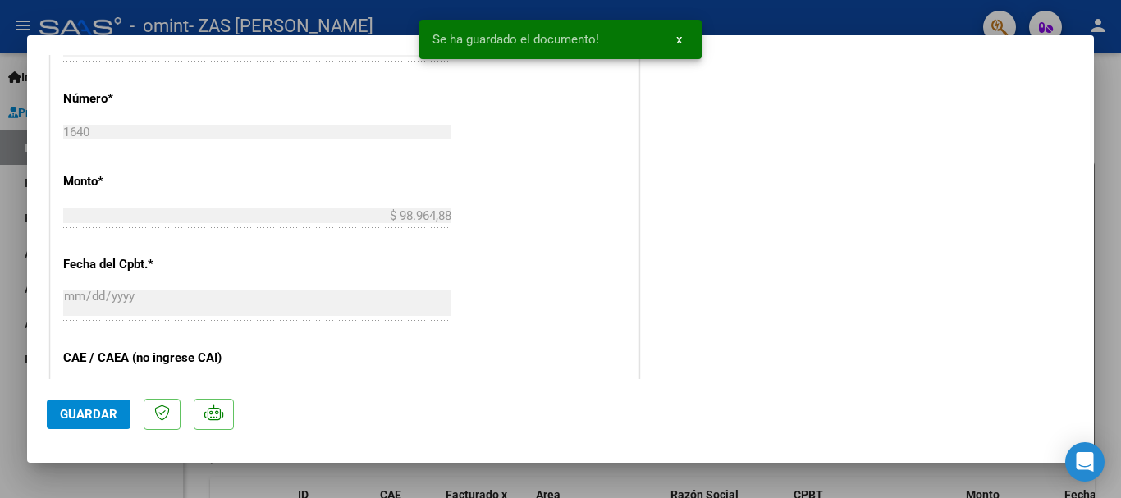
scroll to position [722, 0]
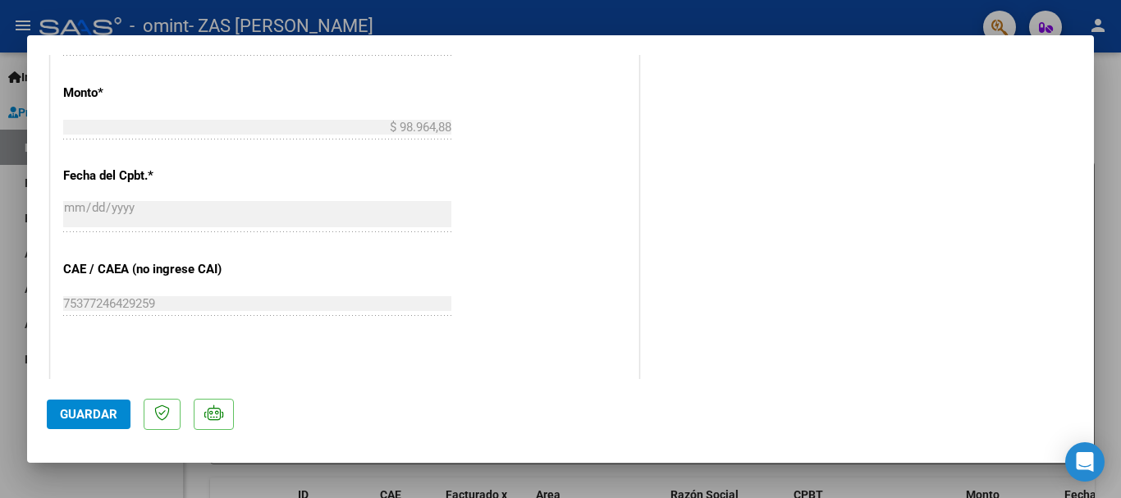
click at [98, 407] on span "Guardar" at bounding box center [88, 414] width 57 height 15
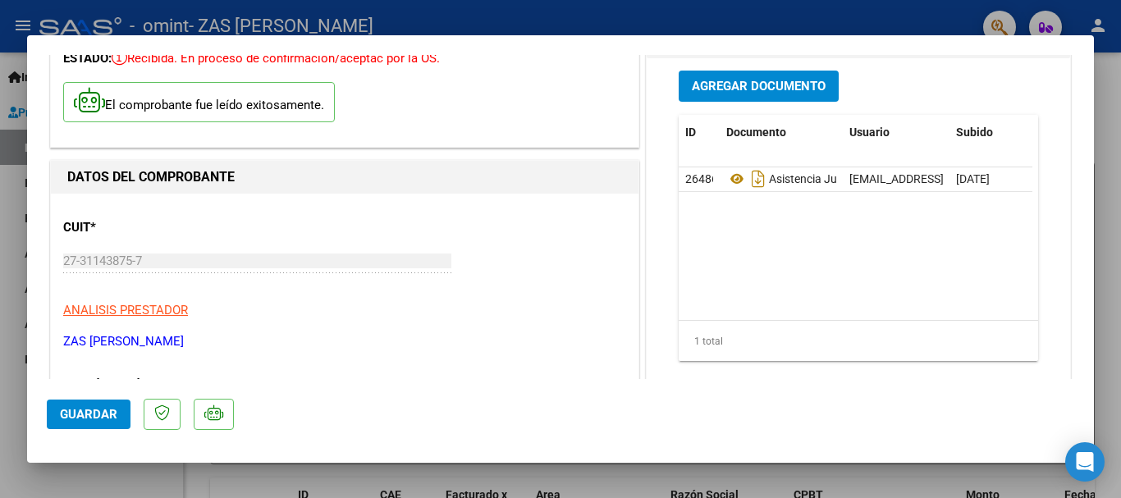
scroll to position [0, 0]
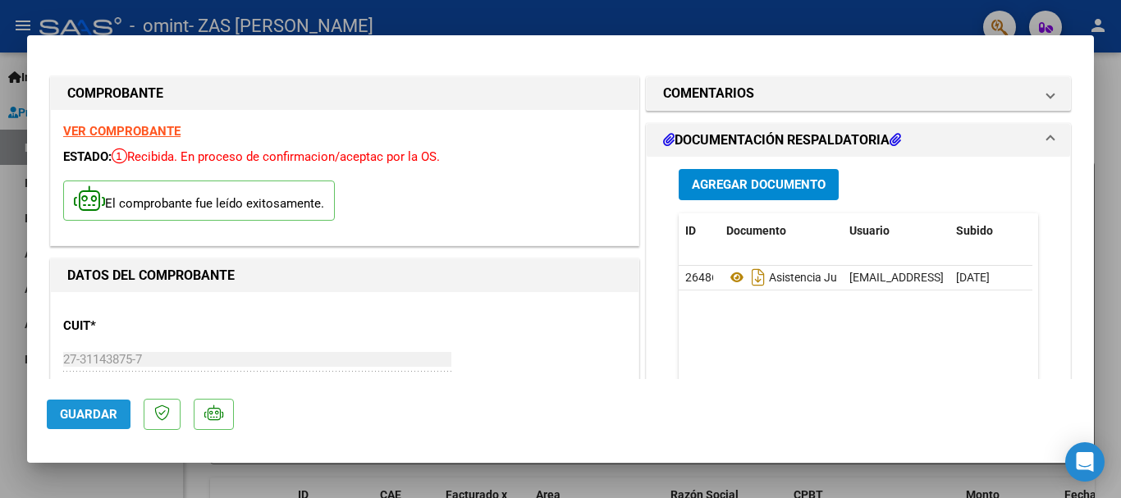
click at [68, 415] on span "Guardar" at bounding box center [88, 414] width 57 height 15
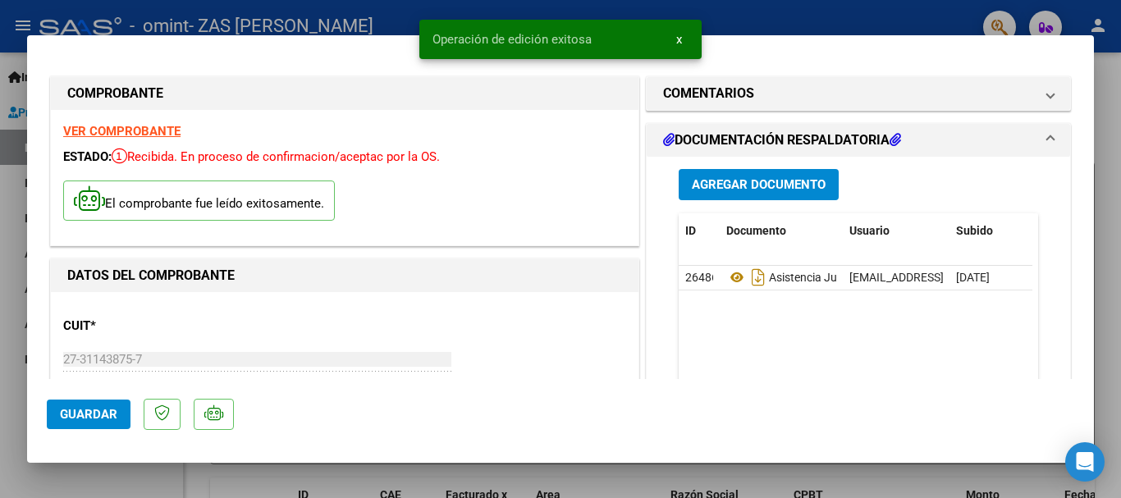
click at [1120, 112] on div at bounding box center [560, 249] width 1121 height 498
type input "$ 0,00"
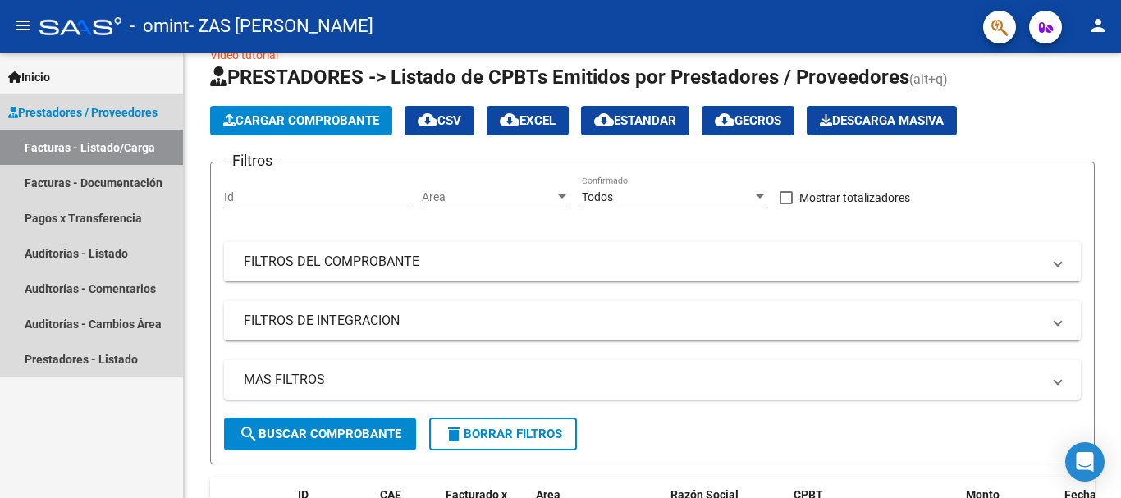
click at [13, 104] on span "Prestadores / Proveedores" at bounding box center [82, 112] width 149 height 18
